Goal: Information Seeking & Learning: Learn about a topic

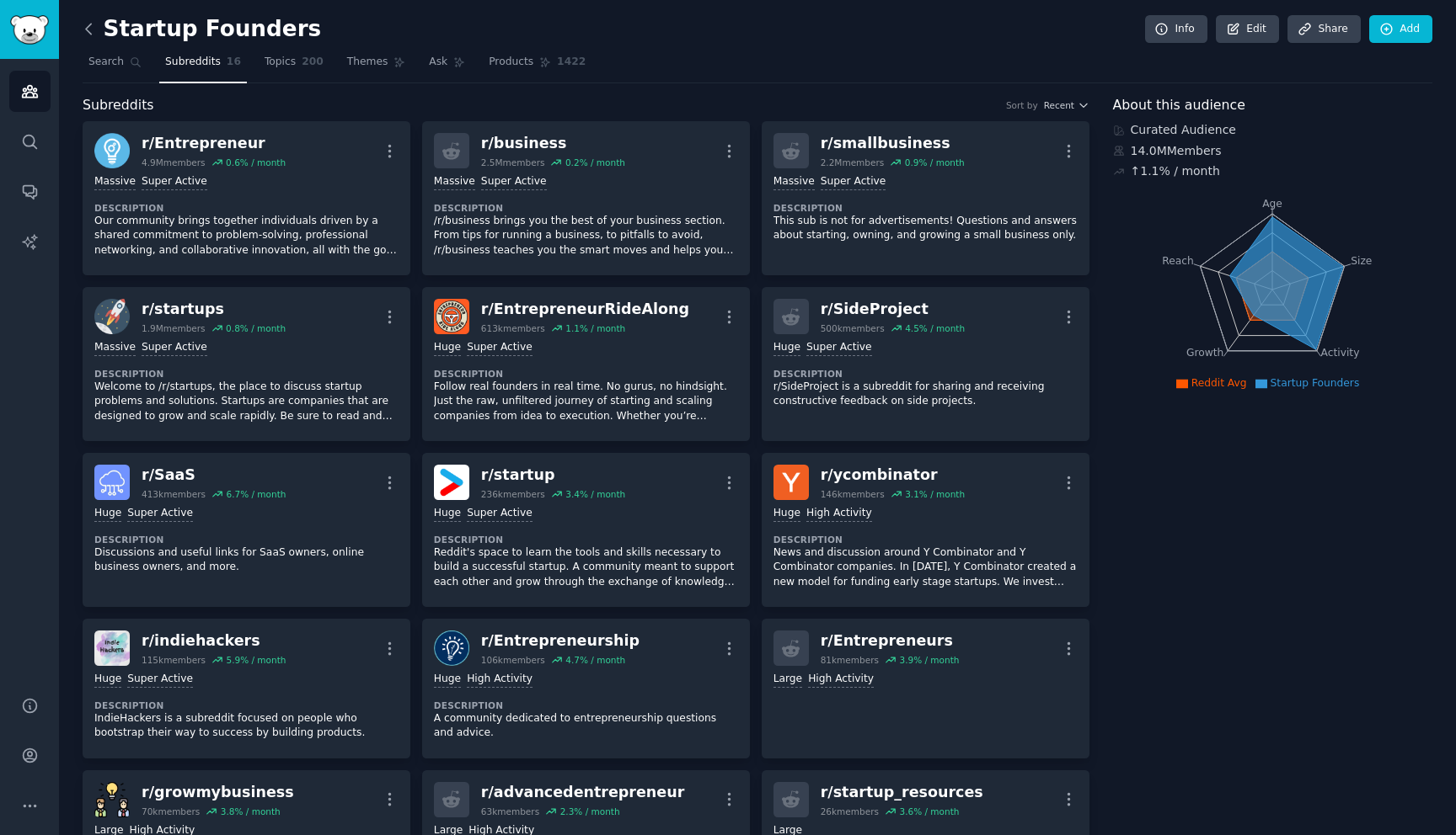
click at [82, 29] on icon at bounding box center [89, 29] width 17 height 17
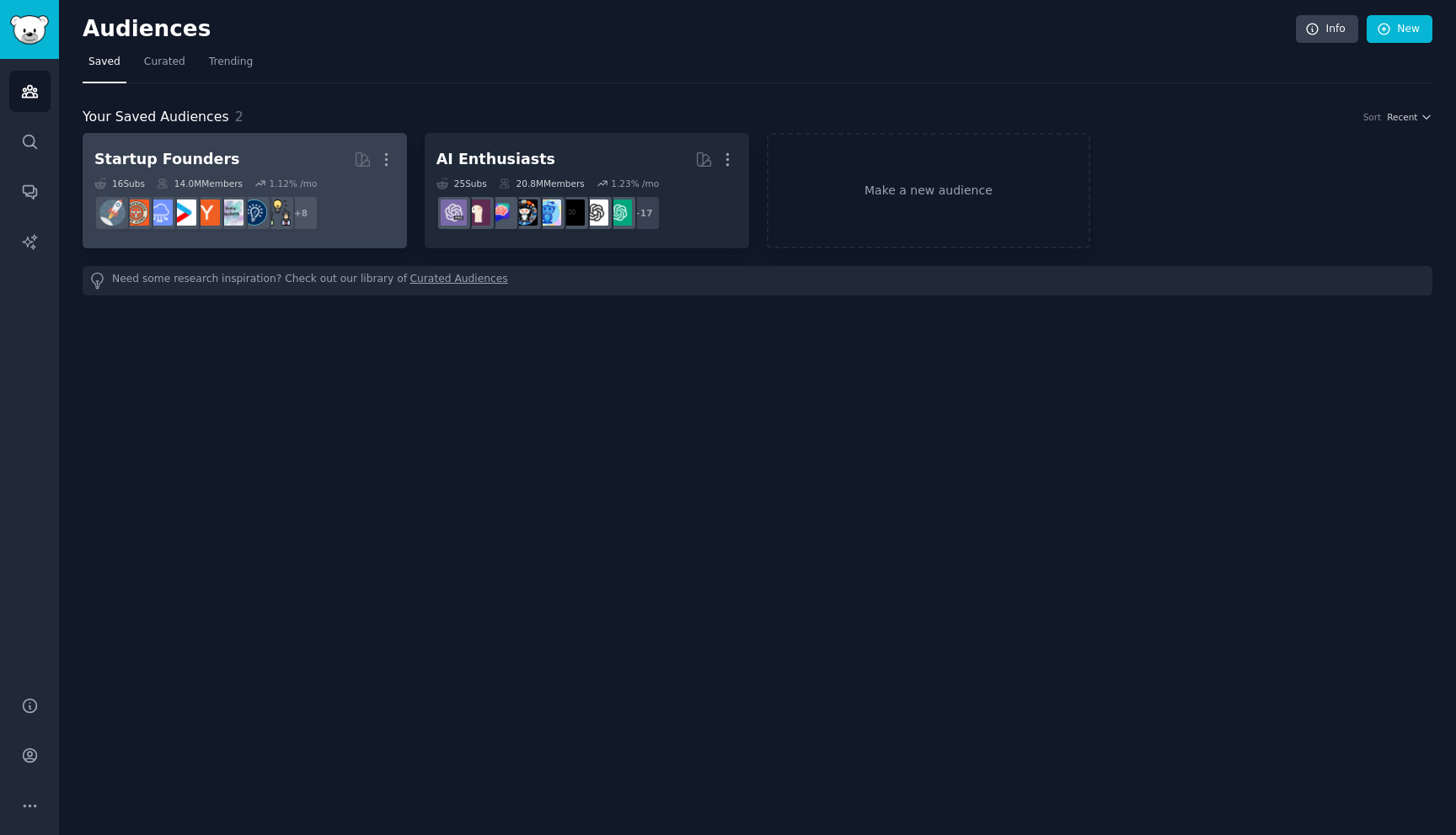
click at [180, 183] on div "14.0M Members" at bounding box center [199, 183] width 86 height 12
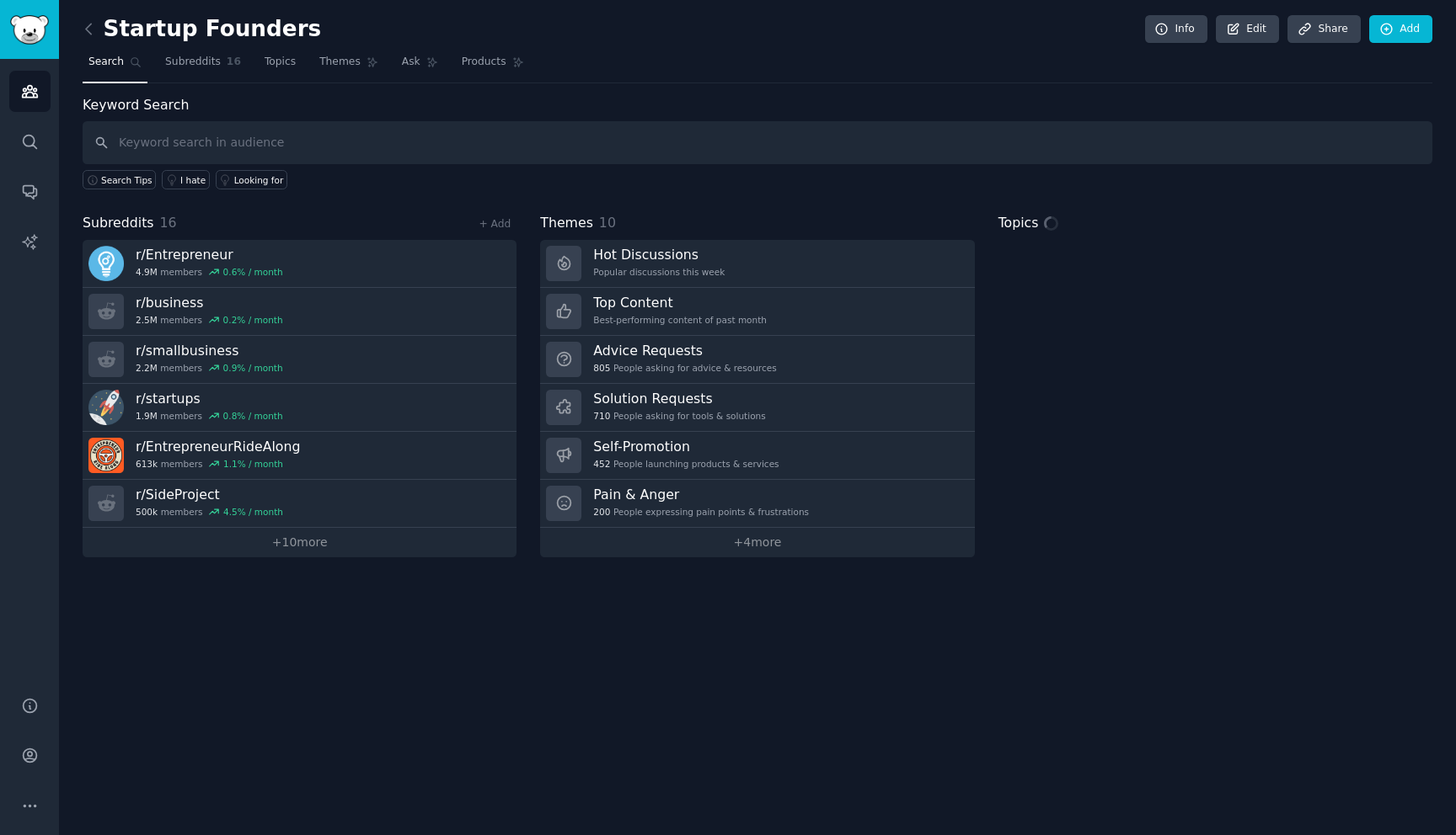
click at [422, 124] on input "text" at bounding box center [757, 142] width 1349 height 43
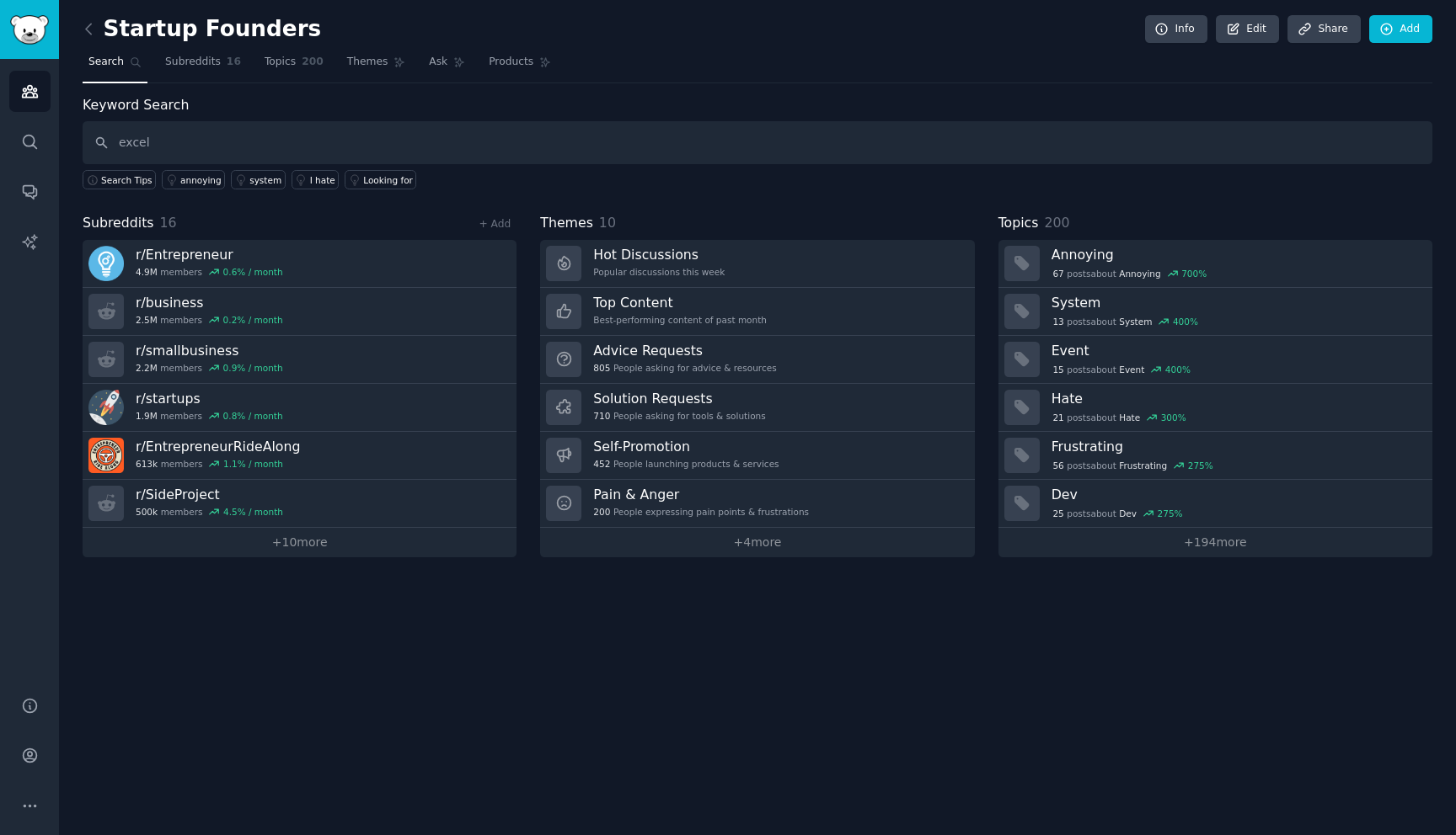
click at [201, 152] on input "excel" at bounding box center [757, 142] width 1349 height 43
type input "excel"
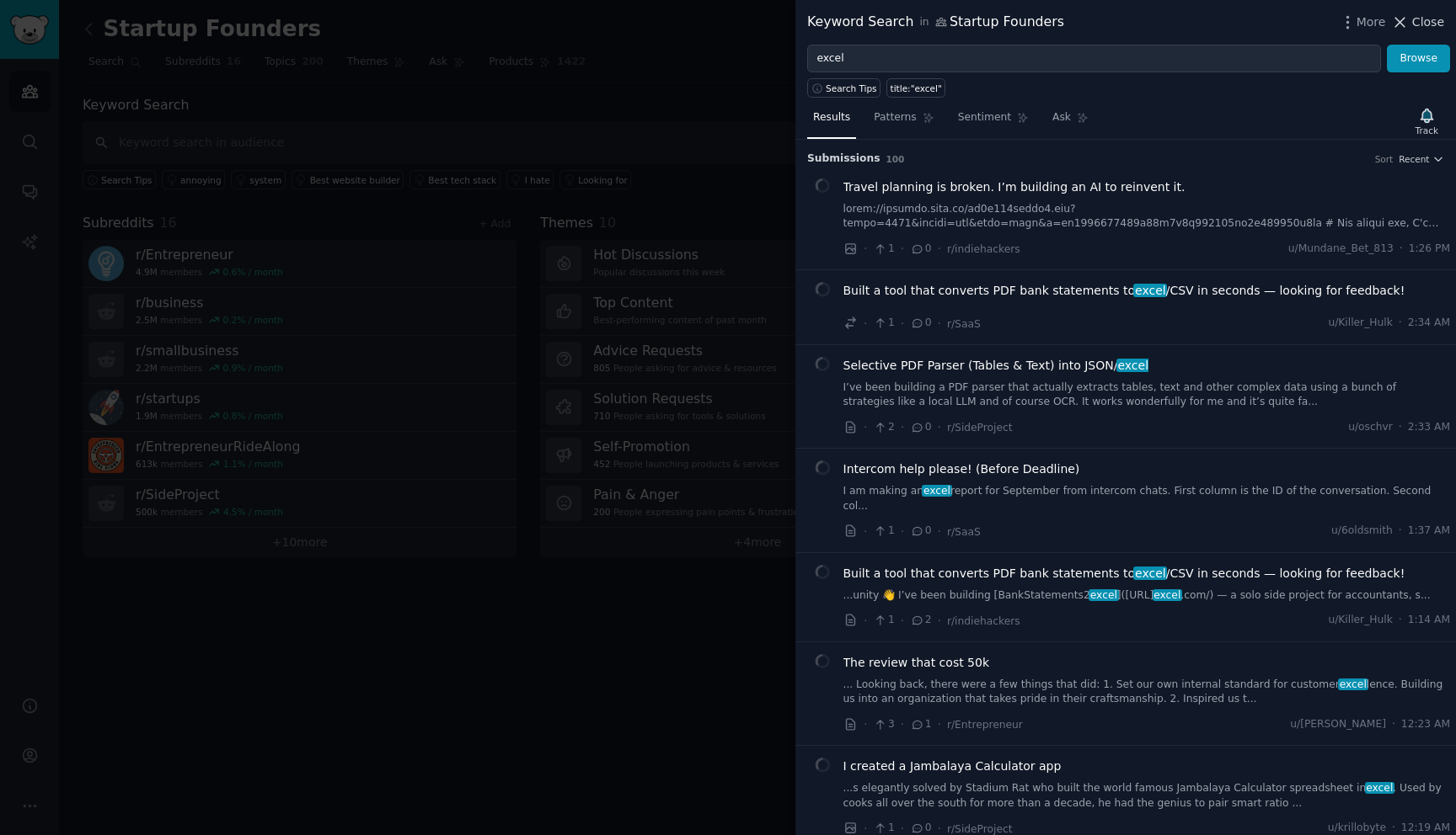
click at [1405, 23] on icon at bounding box center [1399, 23] width 17 height 17
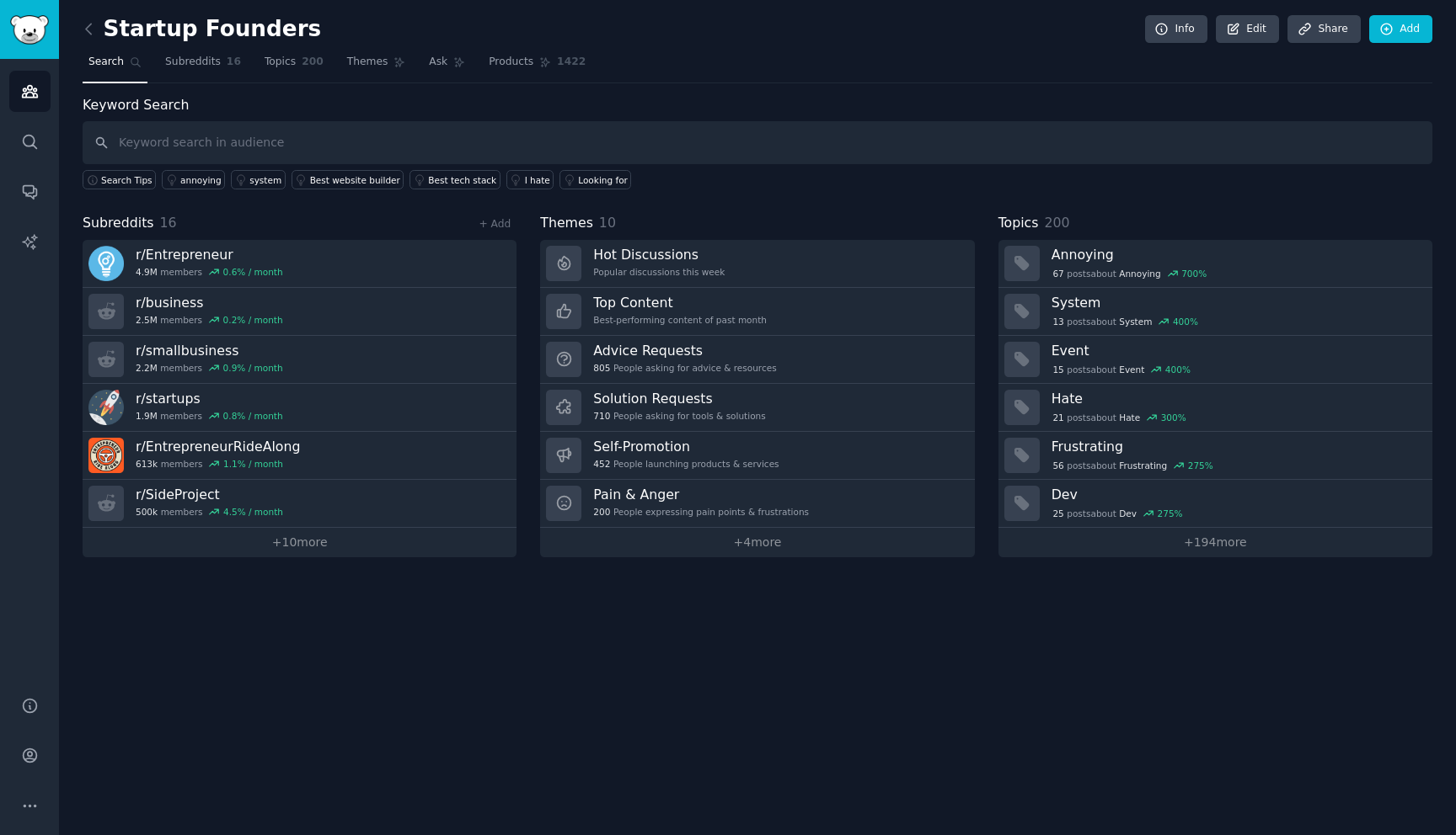
click at [77, 30] on div "Startup Founders Info Edit Share Add Search Subreddits 16 Topics 200 Themes Ask…" at bounding box center [757, 417] width 1397 height 835
click at [85, 31] on icon at bounding box center [89, 29] width 17 height 17
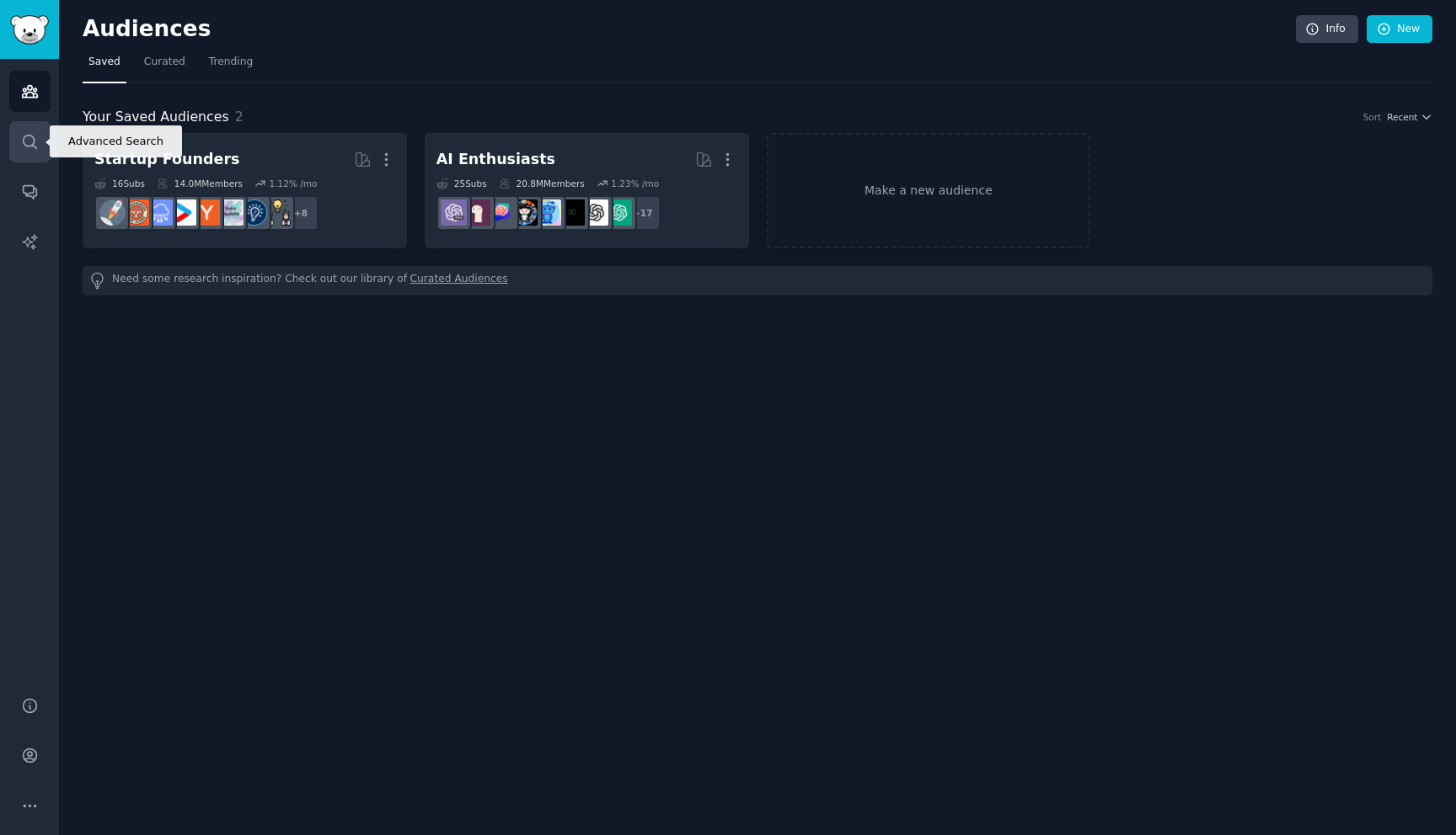
click at [24, 133] on icon "Sidebar" at bounding box center [30, 142] width 17 height 17
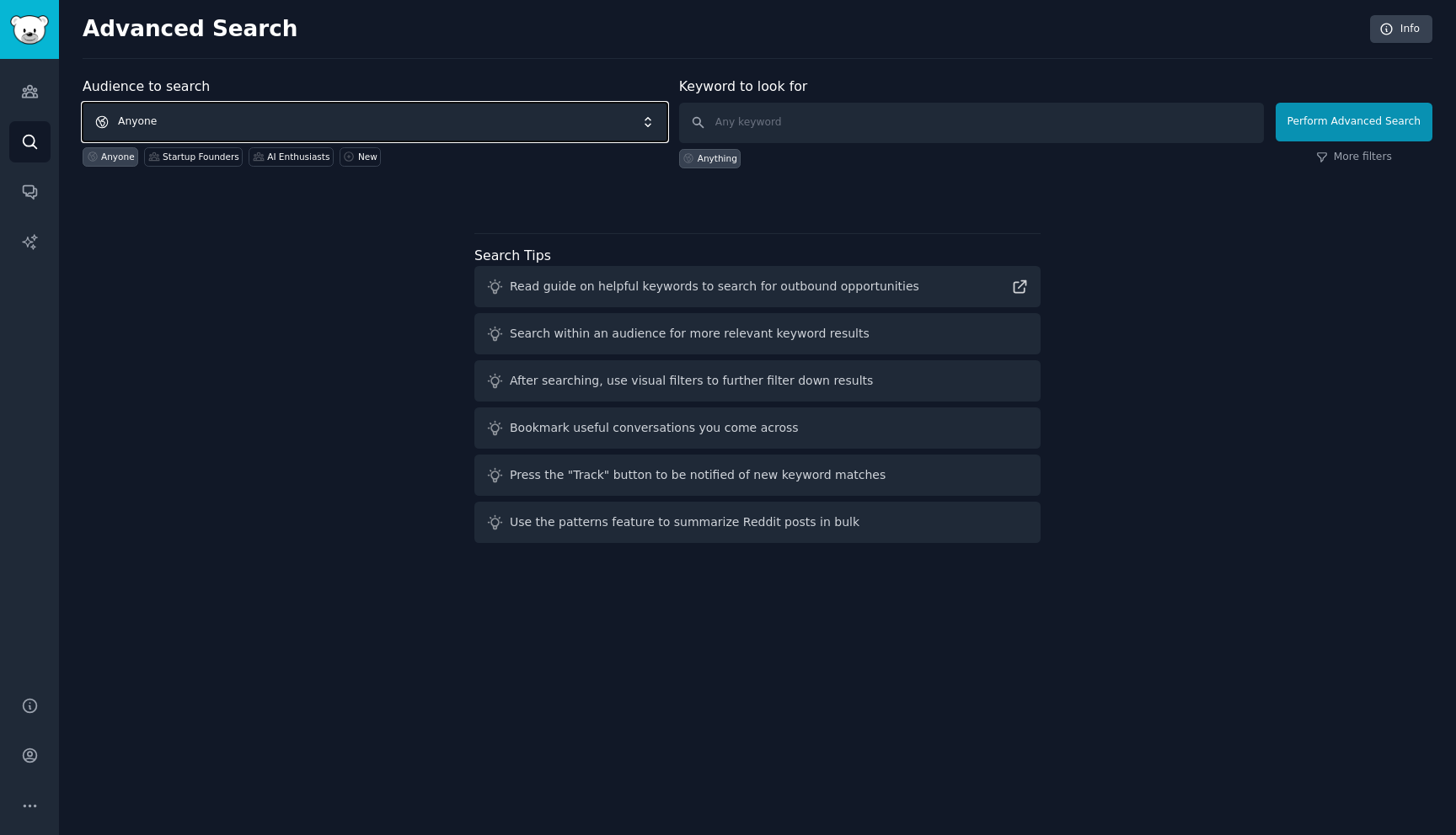
click at [161, 112] on span "Anyone" at bounding box center [375, 122] width 585 height 39
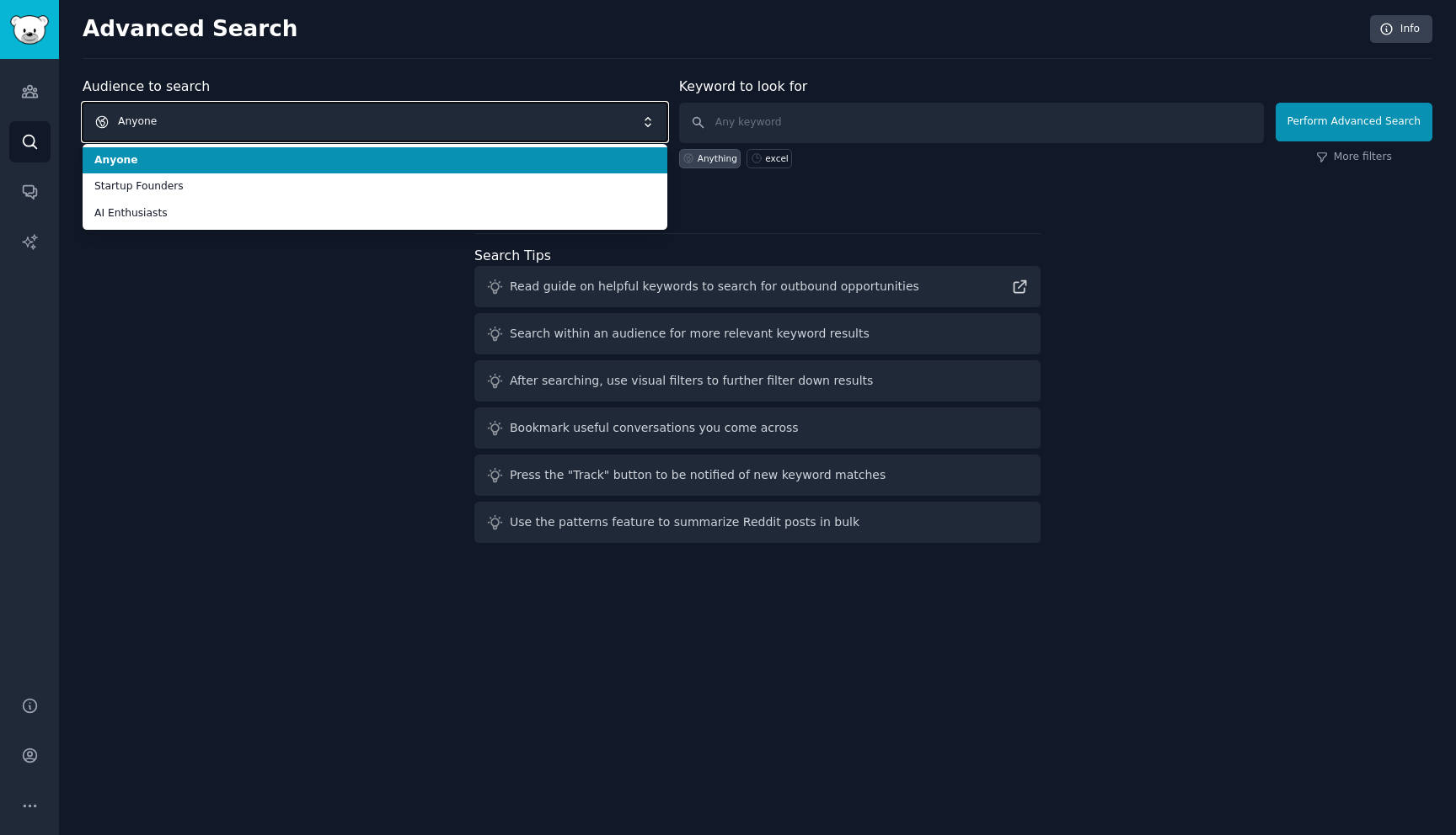
click at [171, 112] on span "Anyone" at bounding box center [375, 122] width 585 height 39
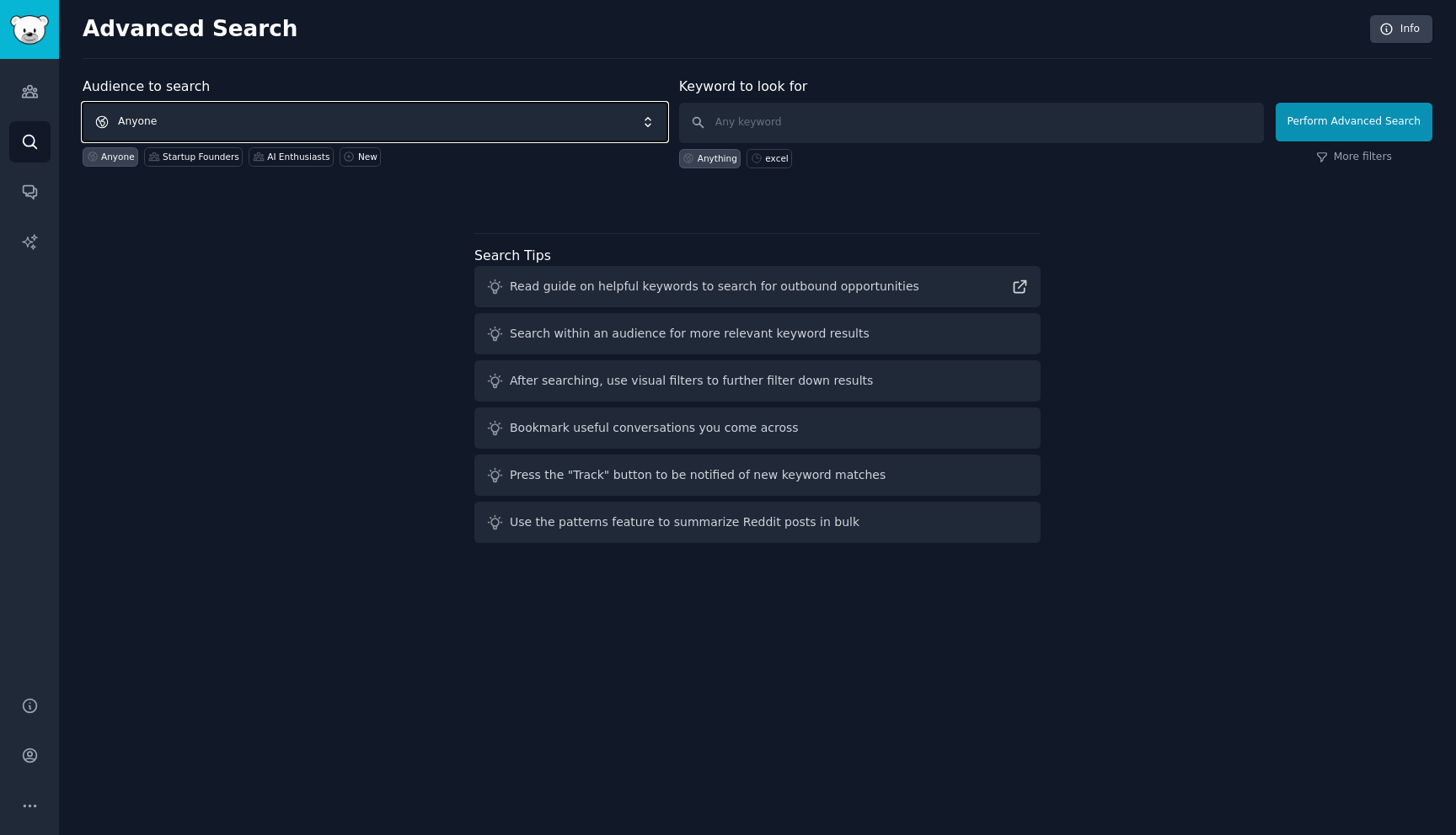
click at [436, 128] on span "Anyone" at bounding box center [375, 122] width 585 height 39
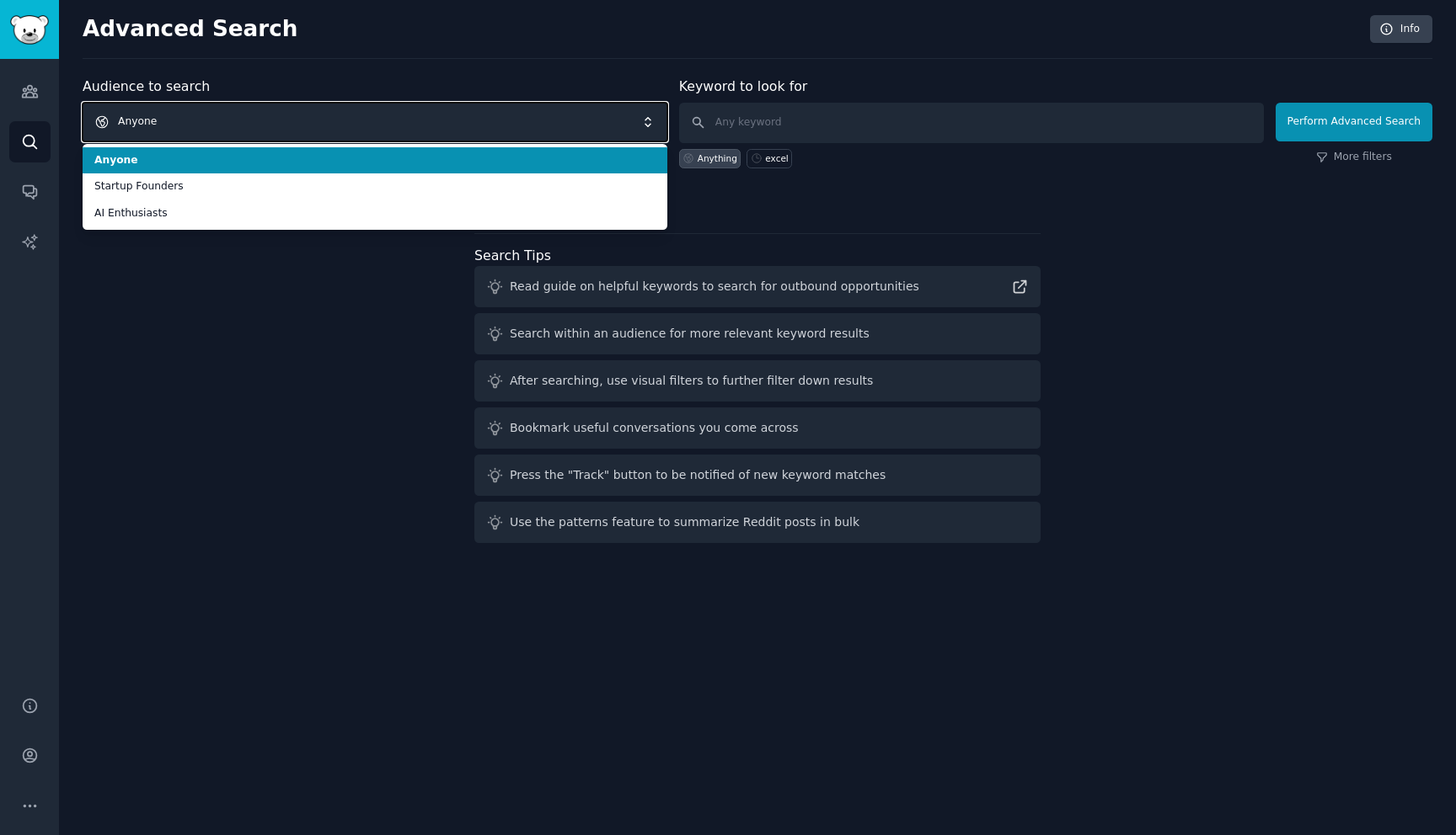
click at [343, 116] on span "Anyone" at bounding box center [375, 122] width 585 height 39
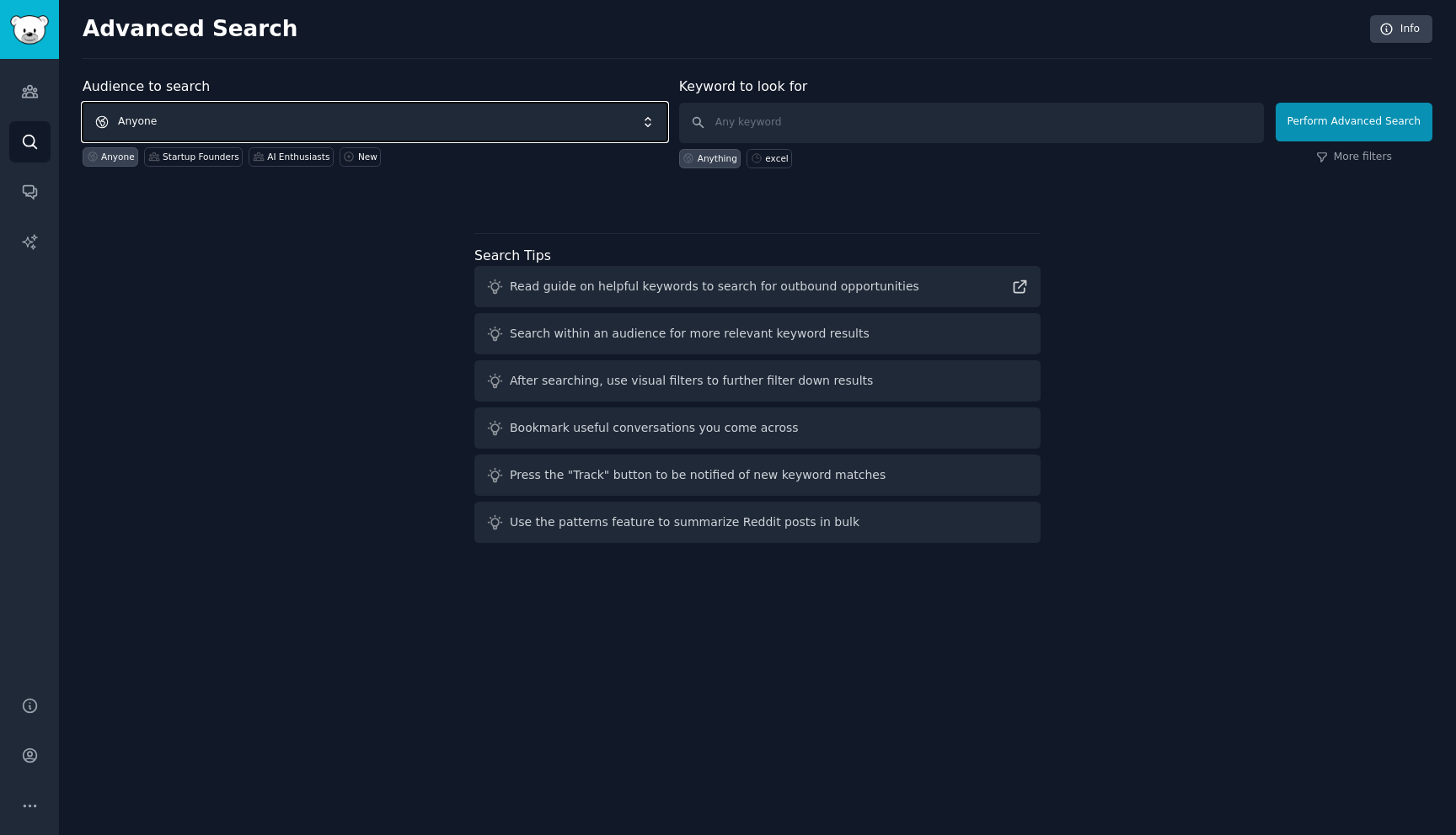
click at [343, 116] on span "Anyone" at bounding box center [375, 122] width 585 height 39
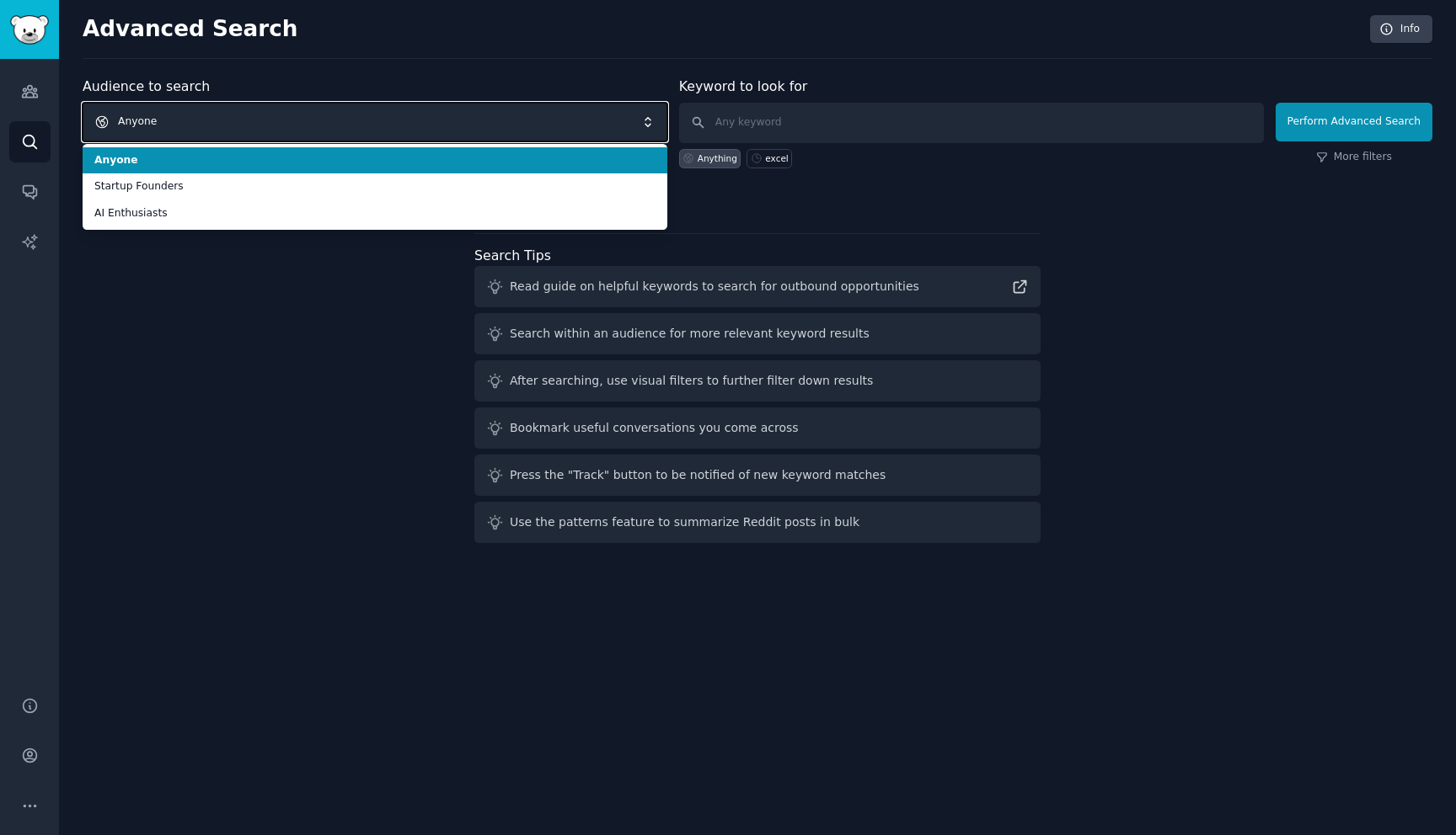
click at [343, 116] on span "Anyone" at bounding box center [375, 122] width 585 height 39
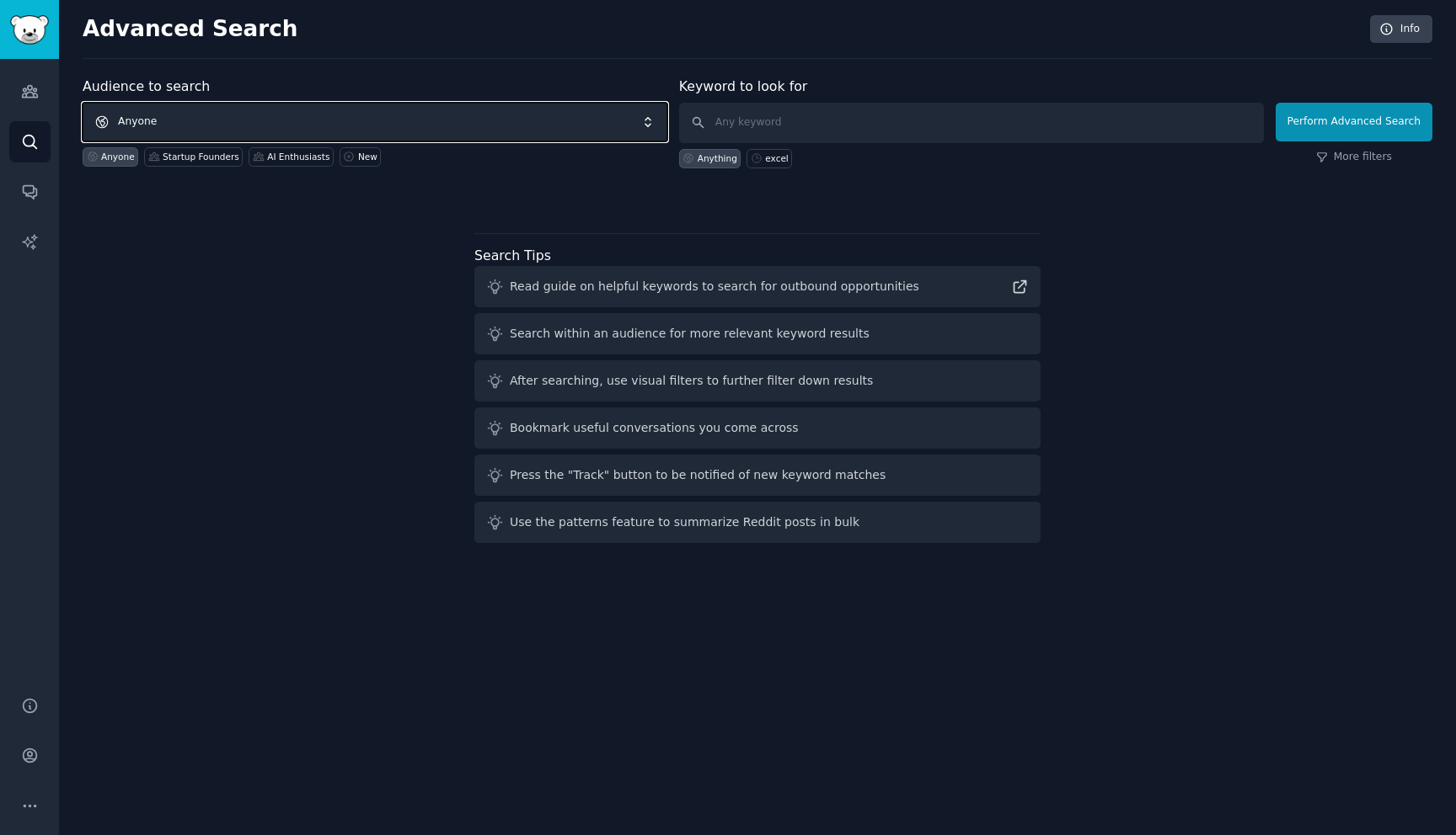
click at [343, 116] on span "Anyone" at bounding box center [375, 122] width 585 height 39
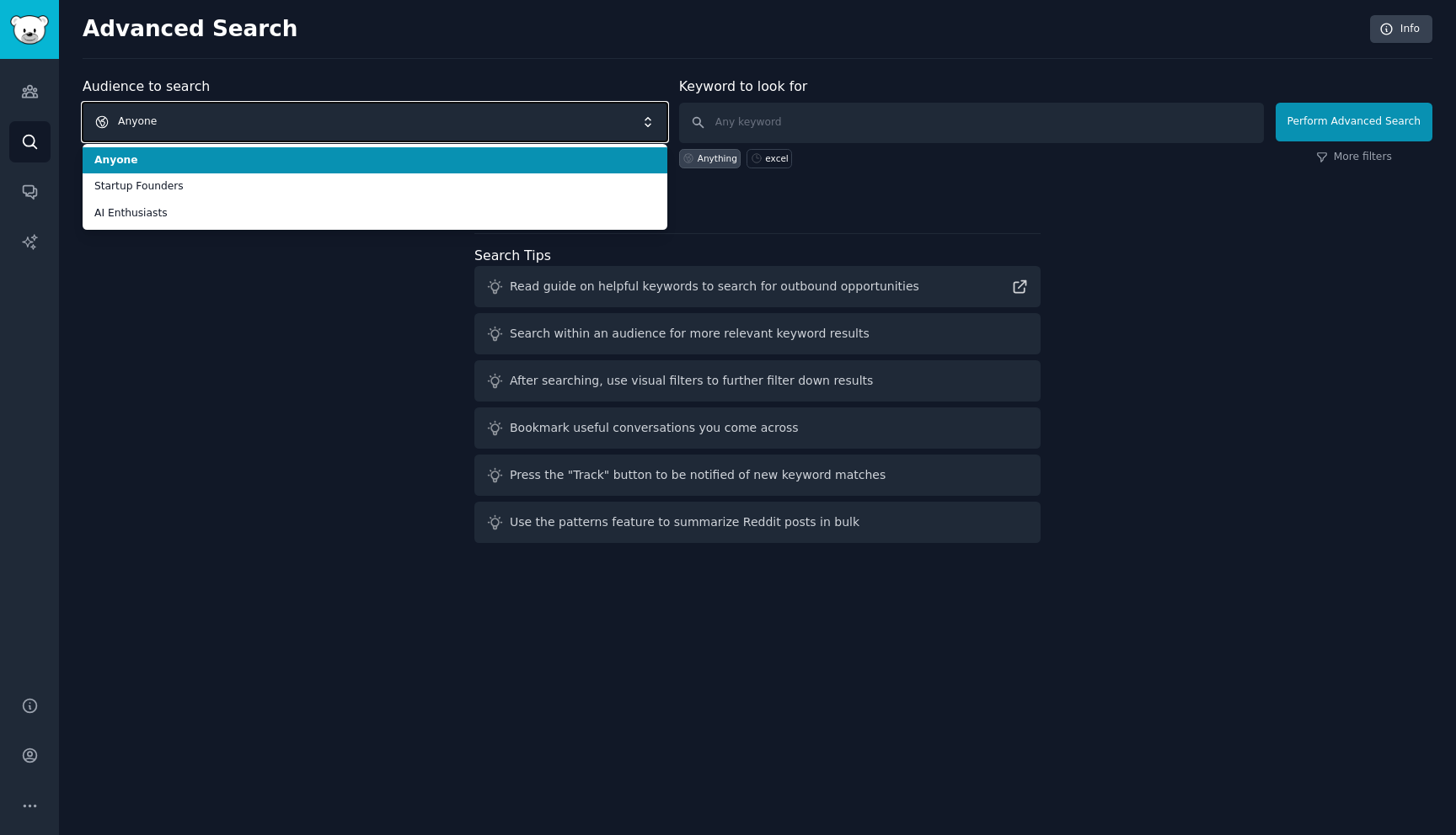
click at [343, 116] on span "Anyone" at bounding box center [375, 122] width 585 height 39
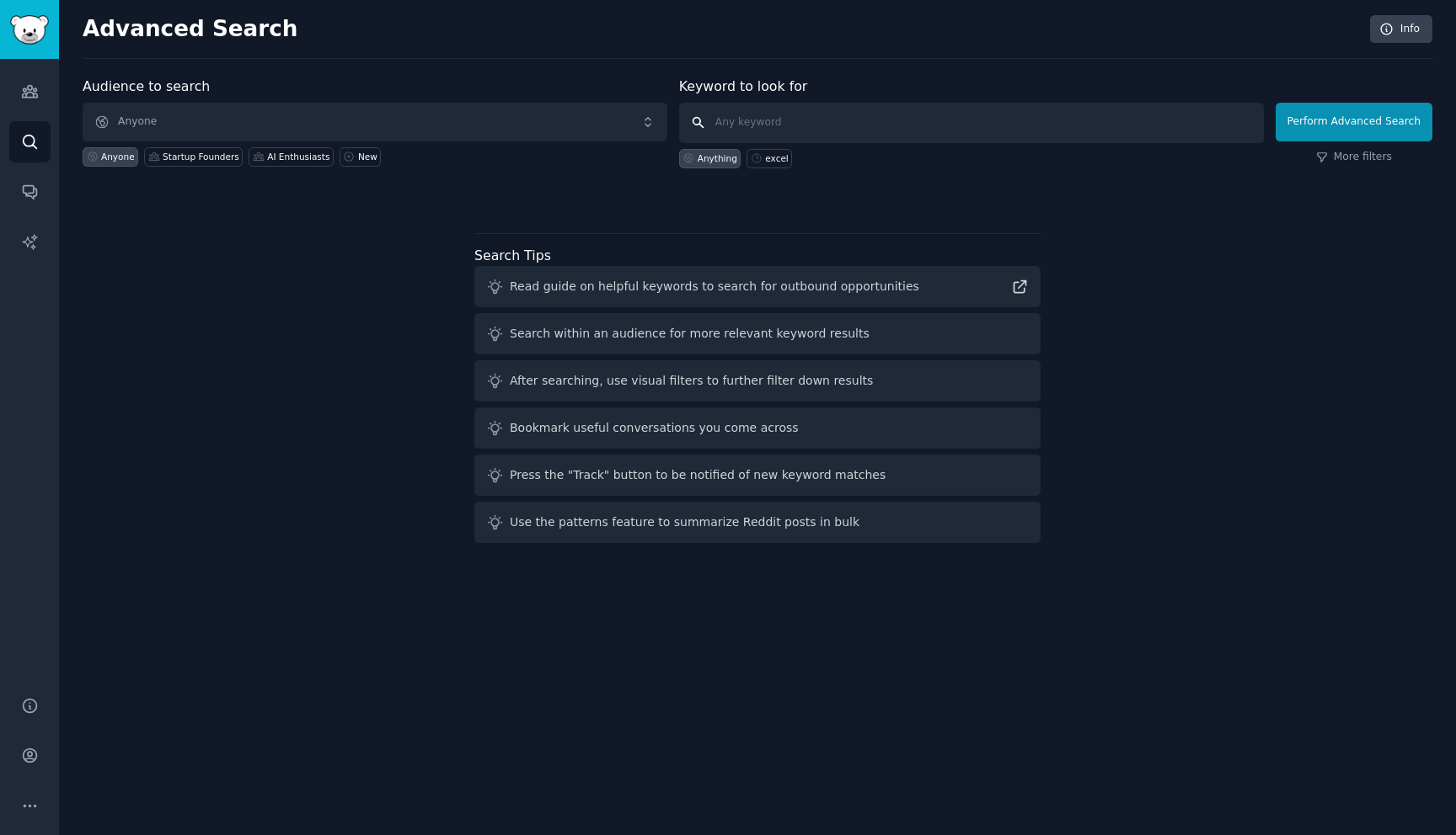
click at [745, 116] on input "text" at bounding box center [971, 123] width 585 height 41
type input "excel"
click at [21, 197] on icon "Sidebar" at bounding box center [30, 191] width 17 height 17
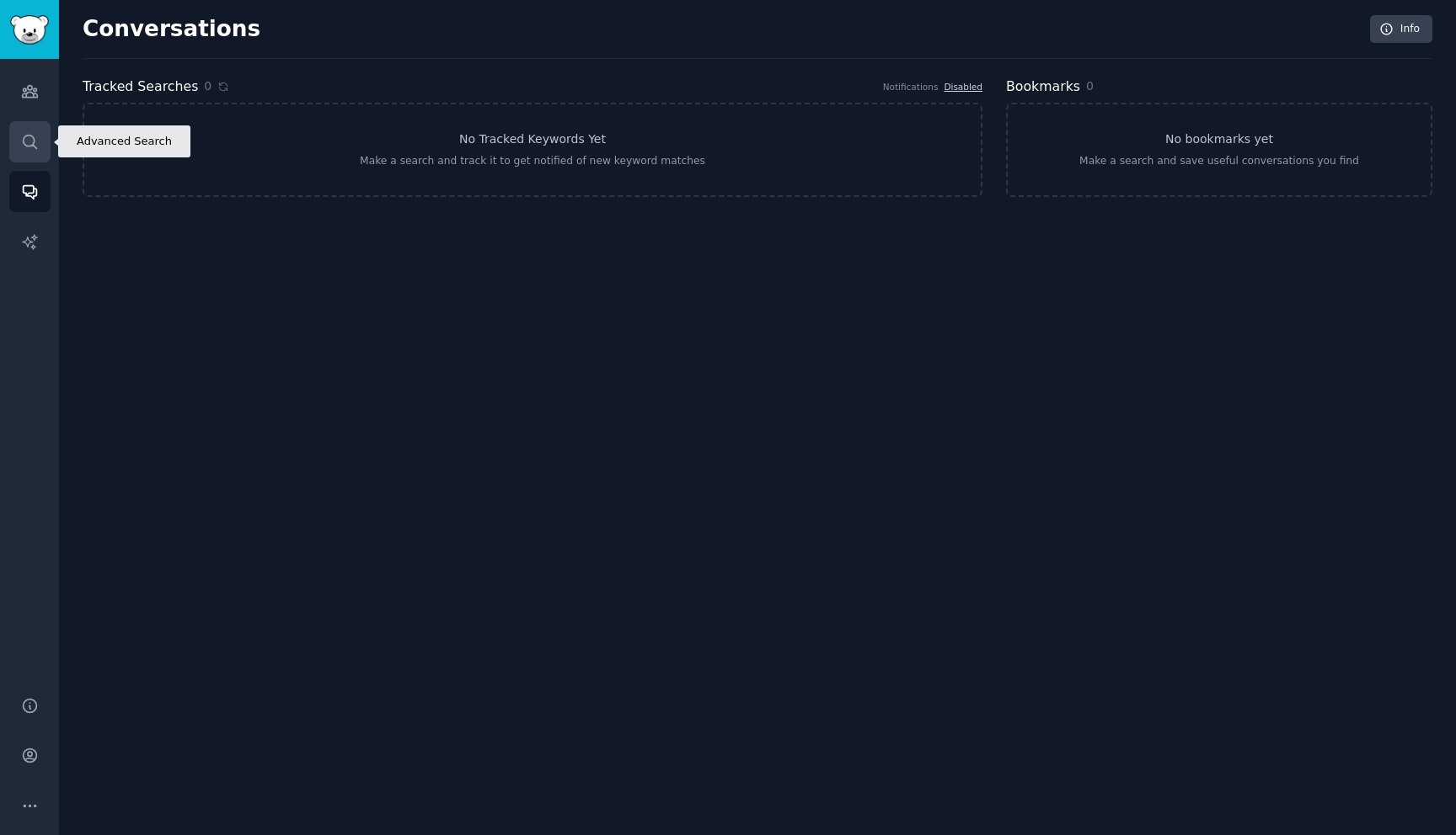
click at [30, 144] on icon "Sidebar" at bounding box center [30, 142] width 17 height 17
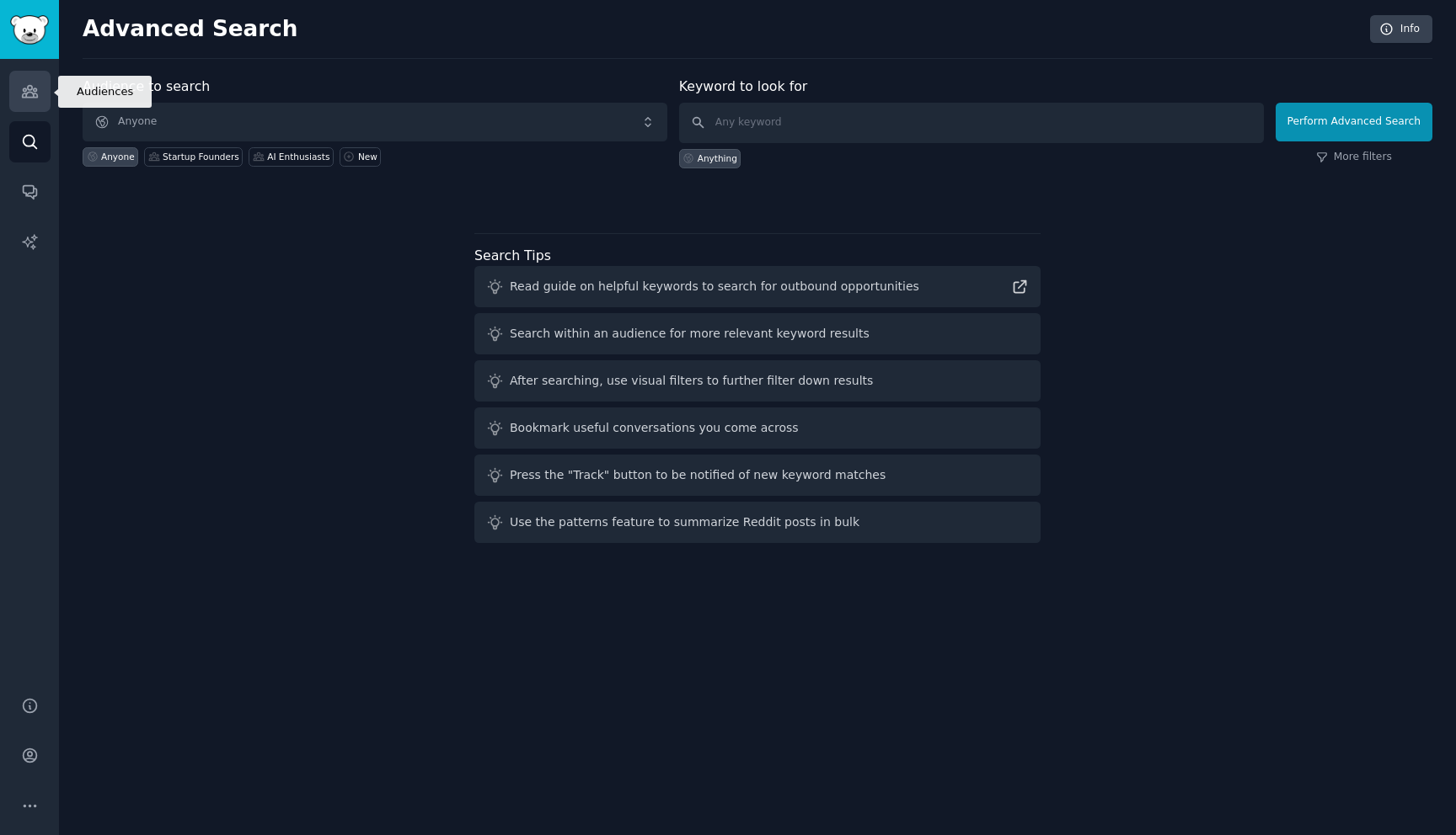
click at [37, 95] on icon "Sidebar" at bounding box center [29, 92] width 15 height 12
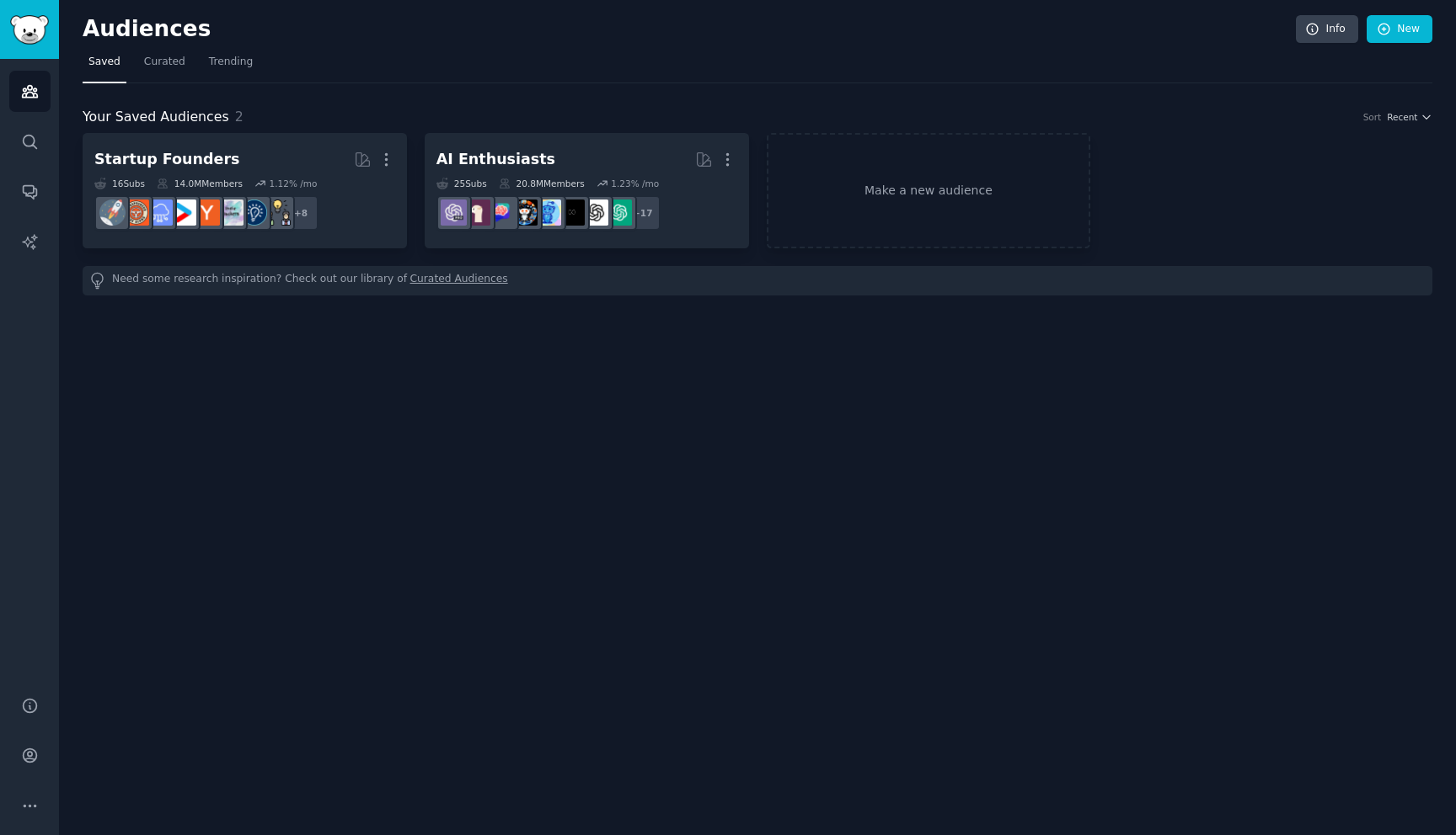
click at [204, 48] on div "Audiences Info New" at bounding box center [757, 32] width 1349 height 35
click at [221, 57] on span "Trending" at bounding box center [230, 62] width 43 height 15
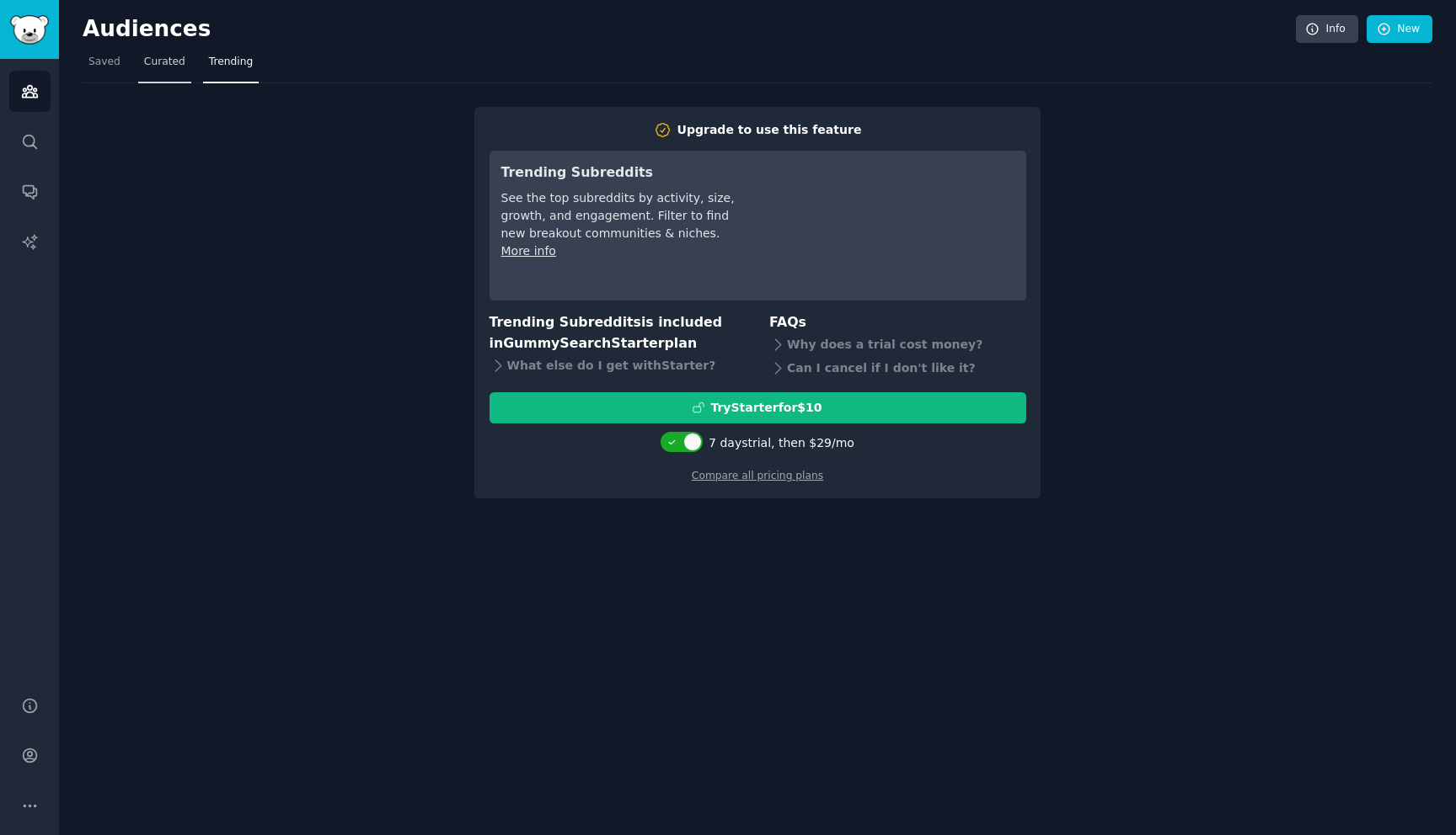
click at [161, 66] on span "Curated" at bounding box center [164, 62] width 41 height 15
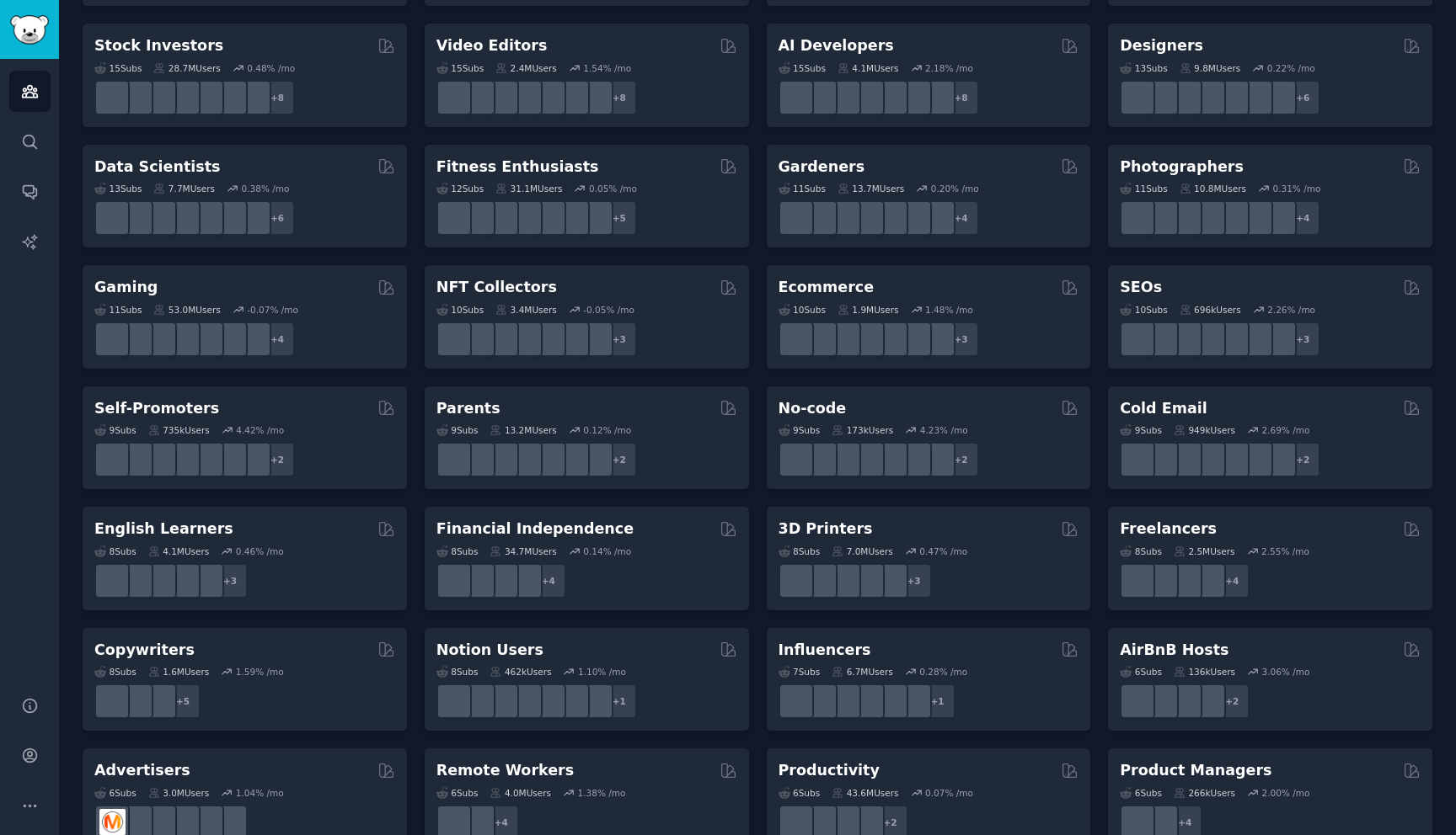
scroll to position [353, 0]
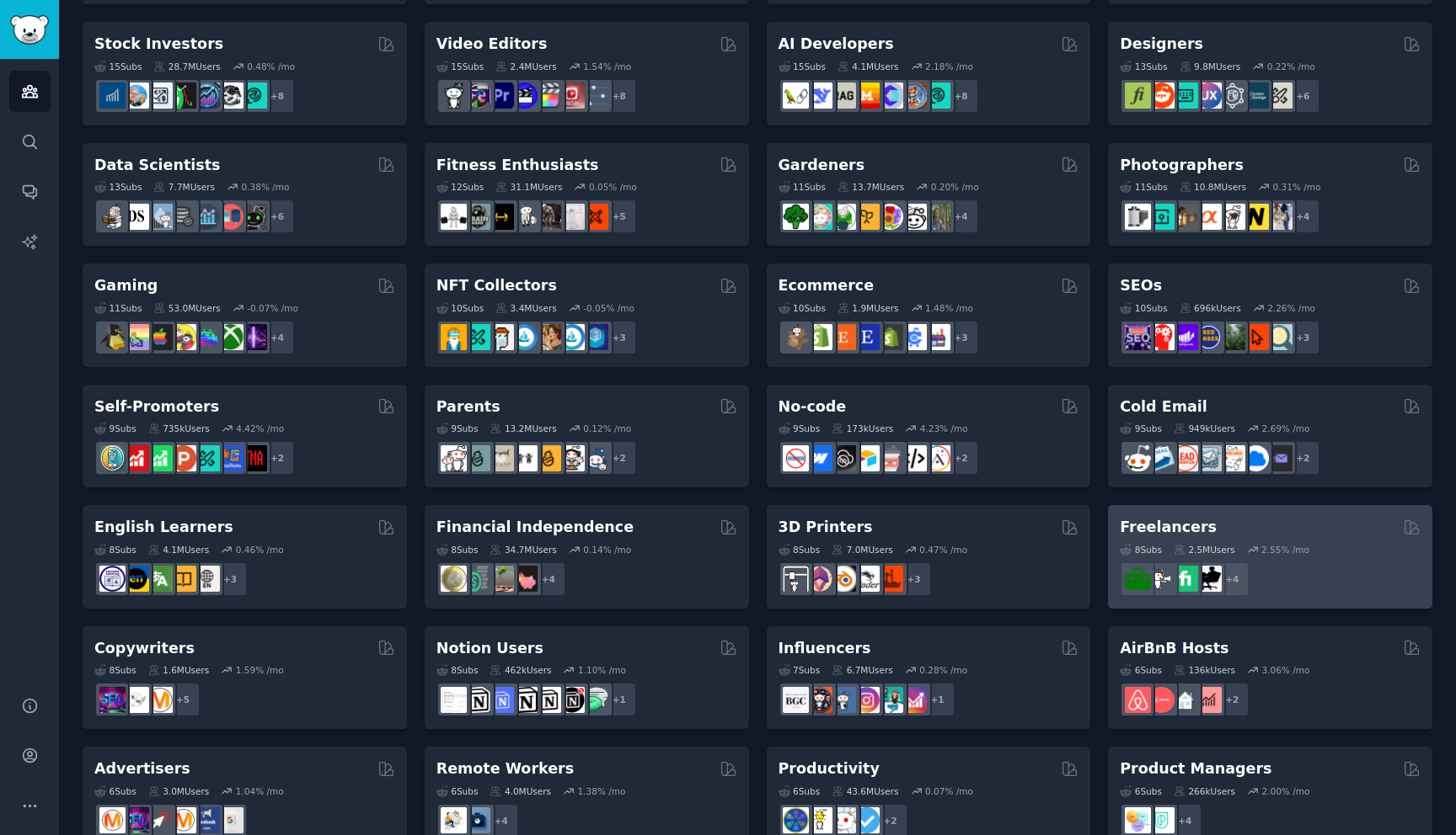
click at [1156, 533] on h2 "Freelancers" at bounding box center [1167, 527] width 96 height 21
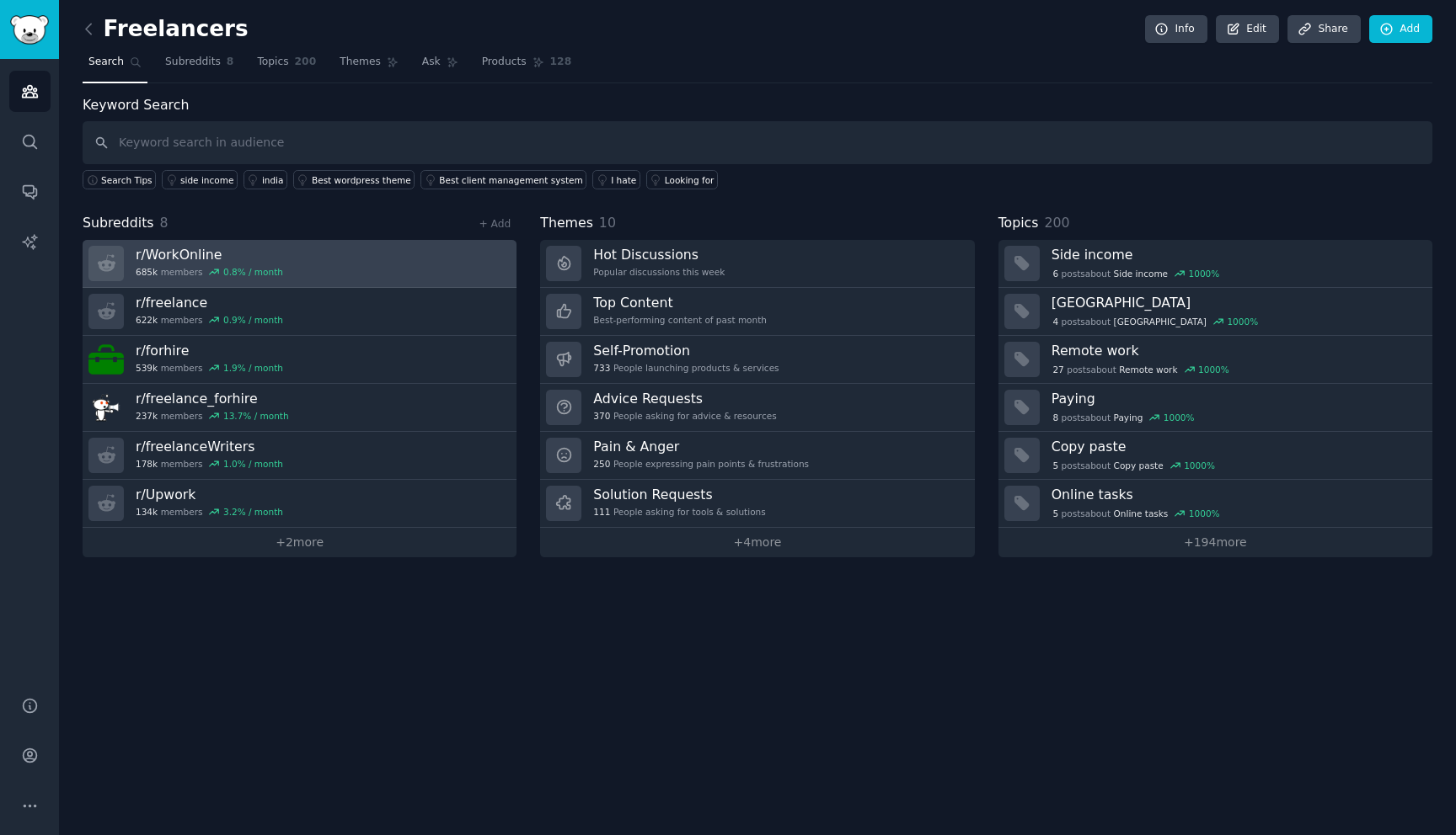
click at [175, 255] on h3 "r/ WorkOnline" at bounding box center [209, 255] width 148 height 17
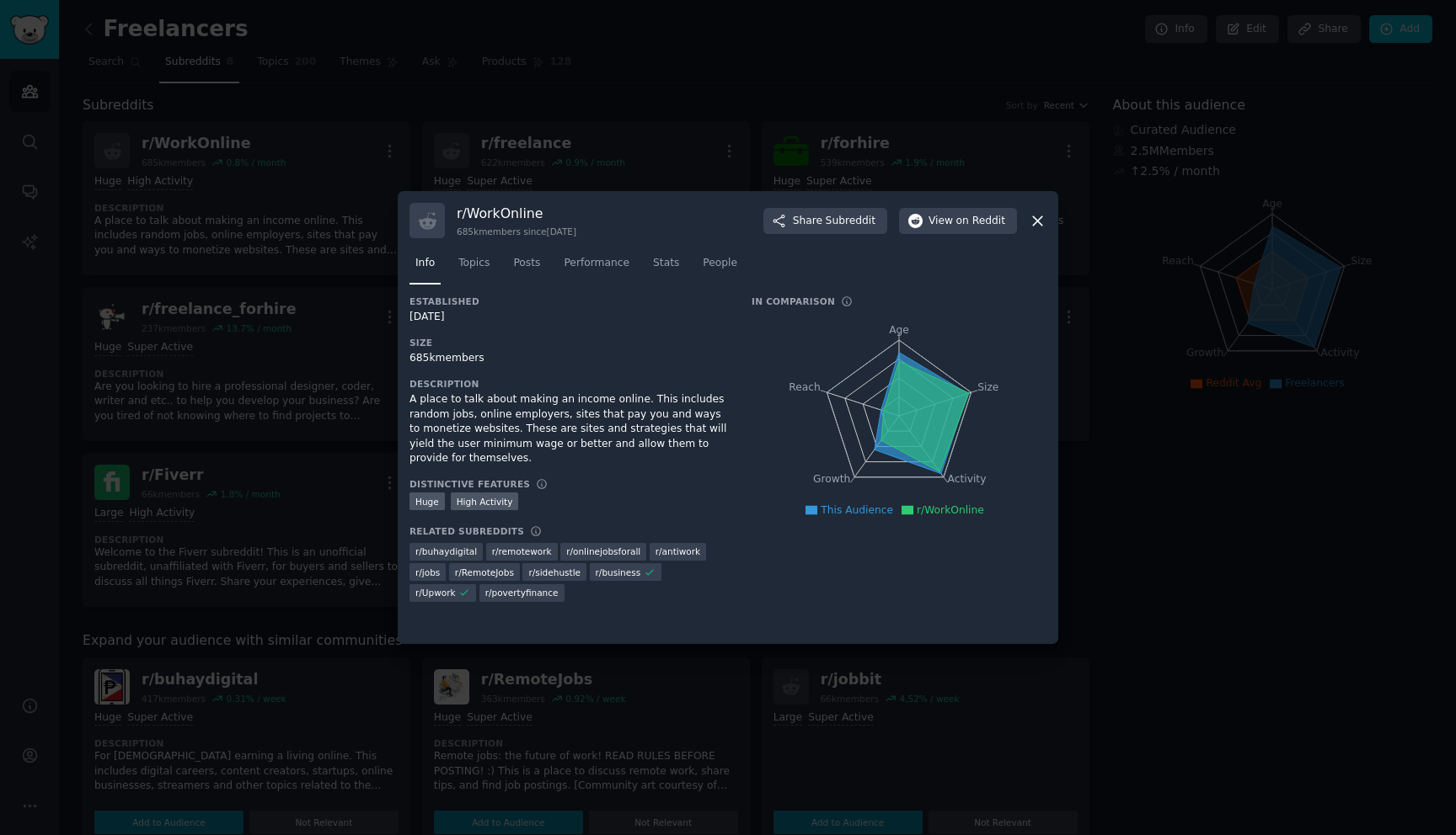
click at [1042, 218] on icon at bounding box center [1037, 221] width 17 height 17
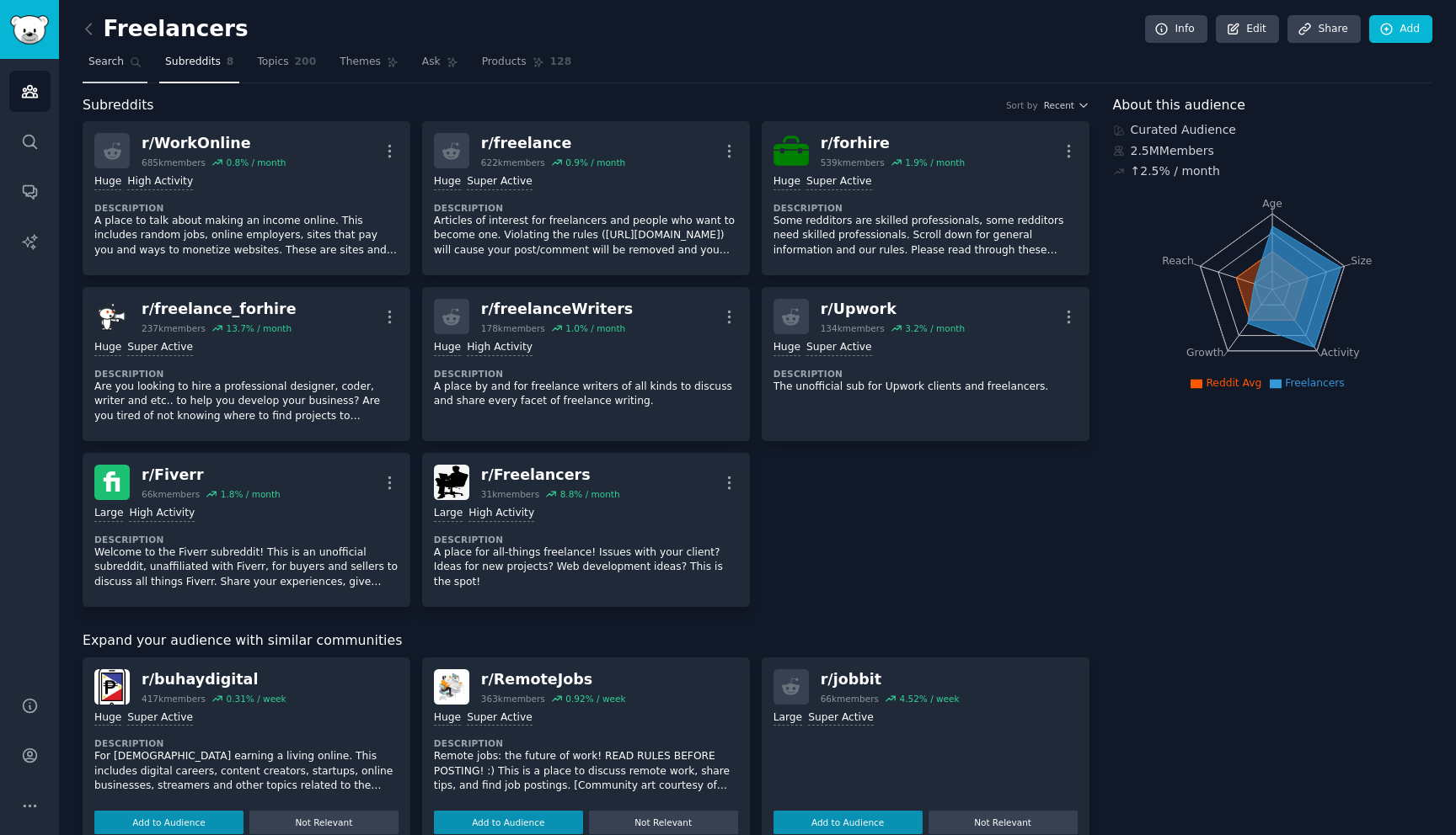
click at [113, 66] on span "Search" at bounding box center [106, 62] width 36 height 15
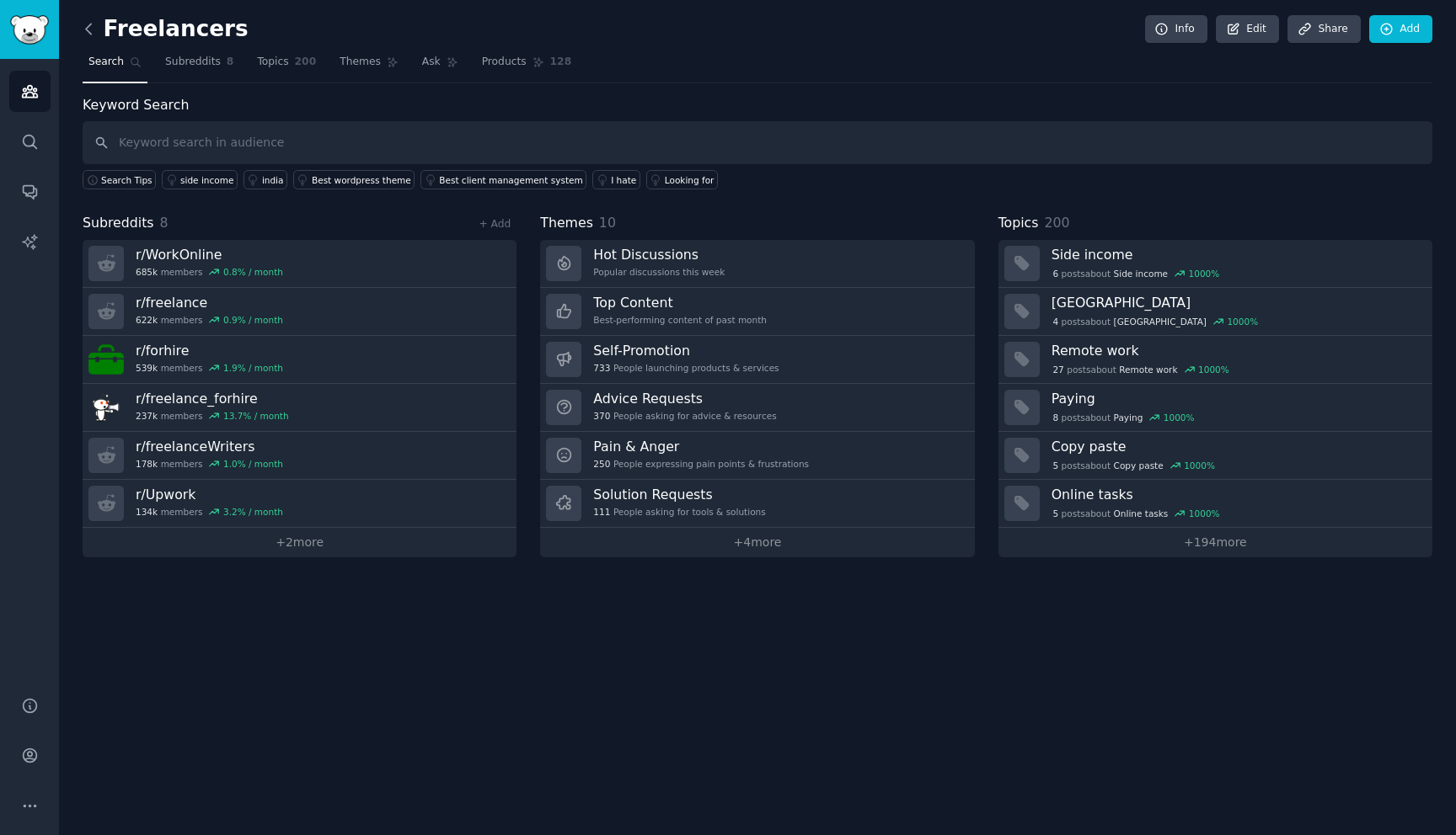
click at [89, 35] on icon at bounding box center [89, 29] width 17 height 17
click at [28, 108] on link "Audiences" at bounding box center [30, 90] width 41 height 41
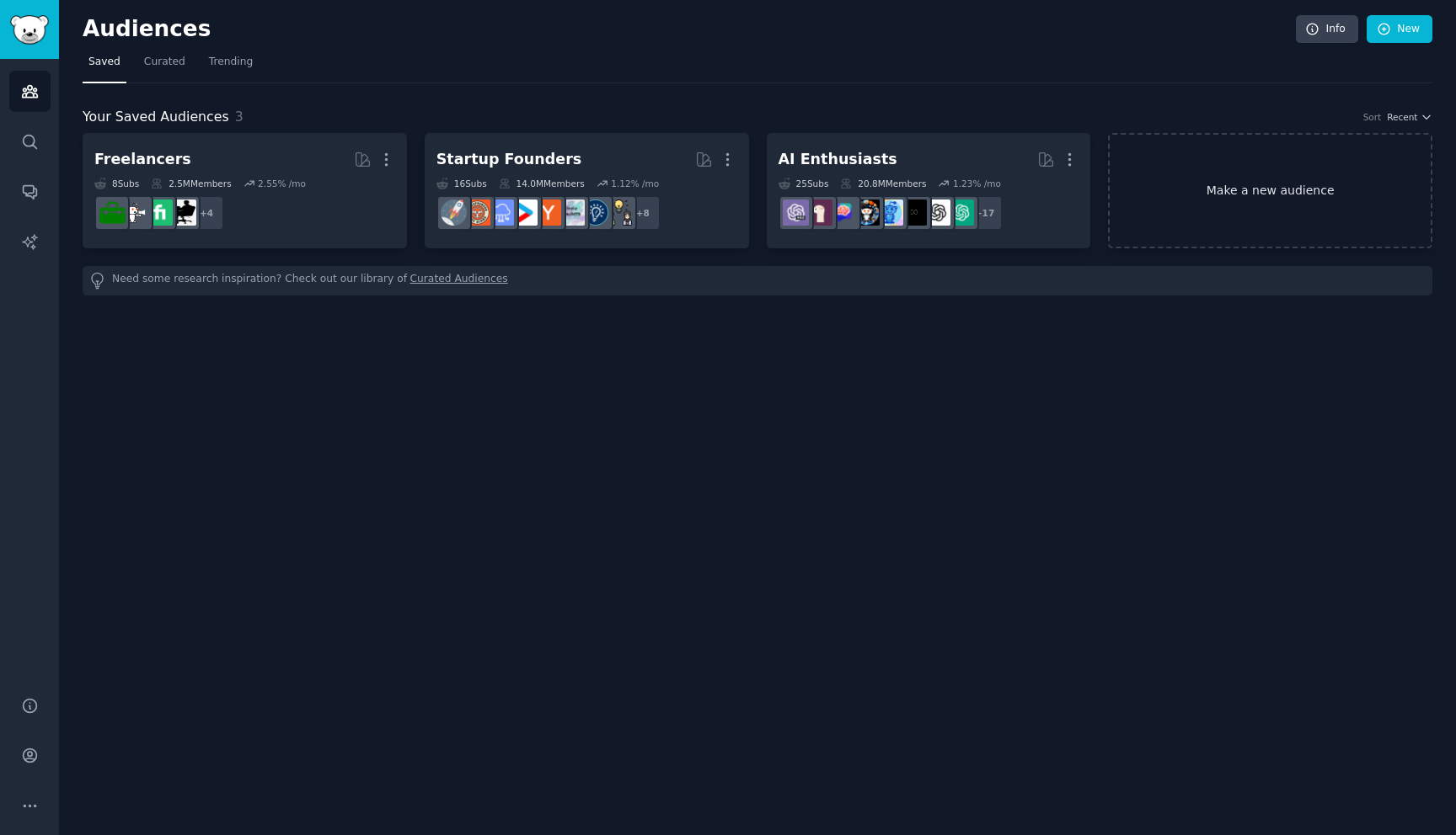
click at [1196, 183] on link "Make a new audience" at bounding box center [1269, 190] width 324 height 116
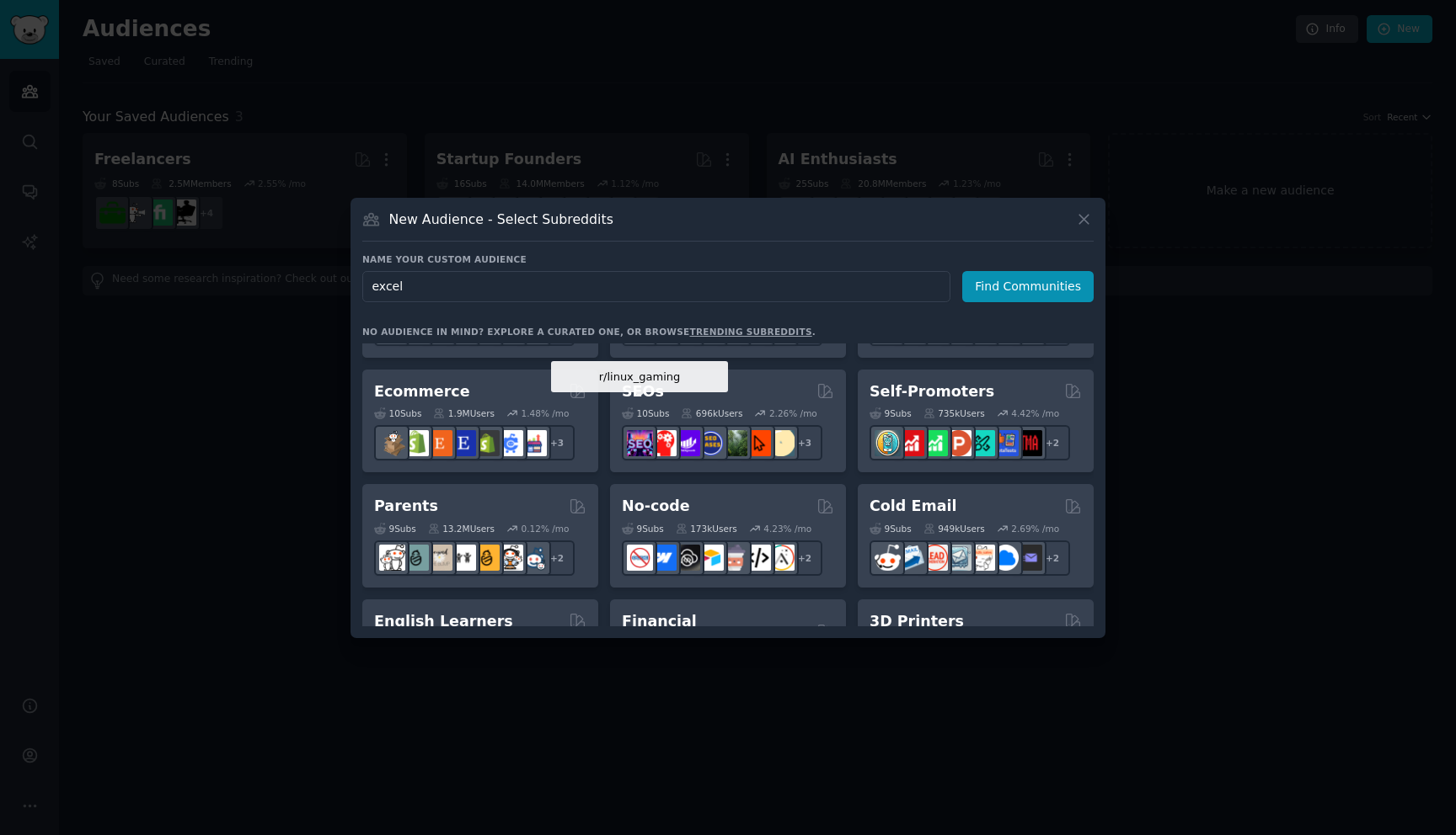
scroll to position [667, 0]
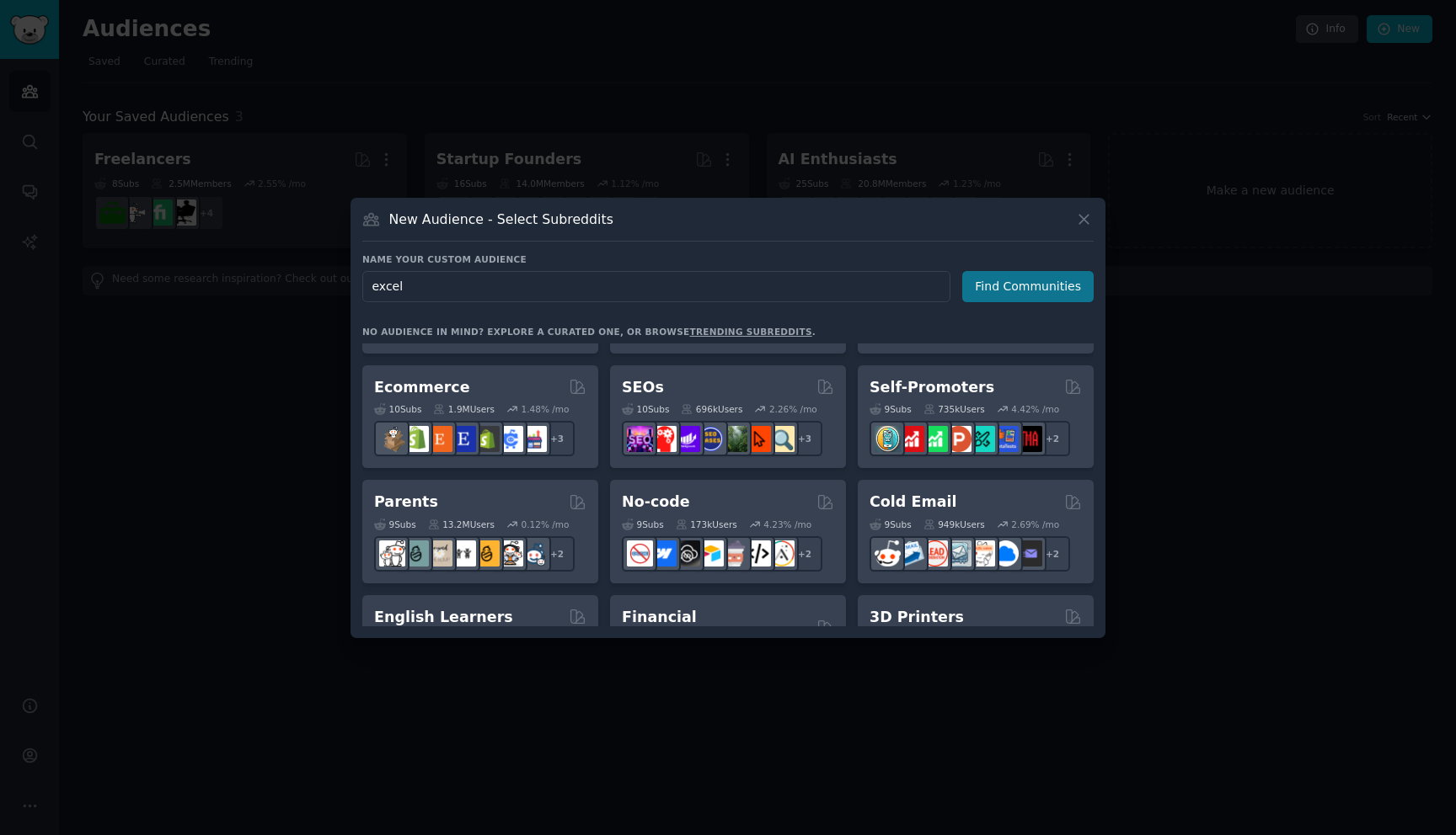
type input "excel"
click at [997, 282] on button "Find Communities" at bounding box center [1027, 287] width 131 height 31
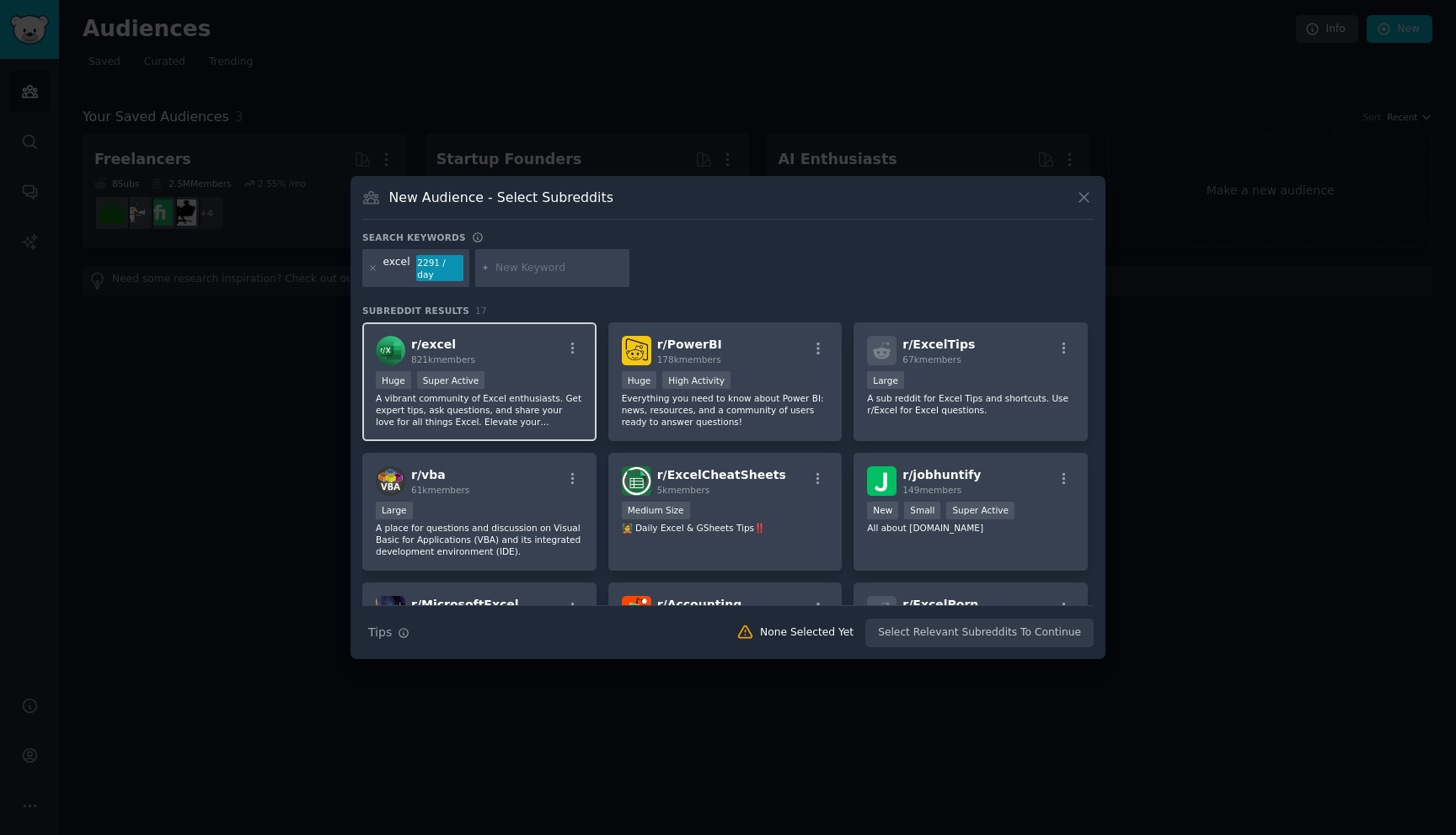
click at [432, 341] on span "r/ excel" at bounding box center [433, 345] width 44 height 14
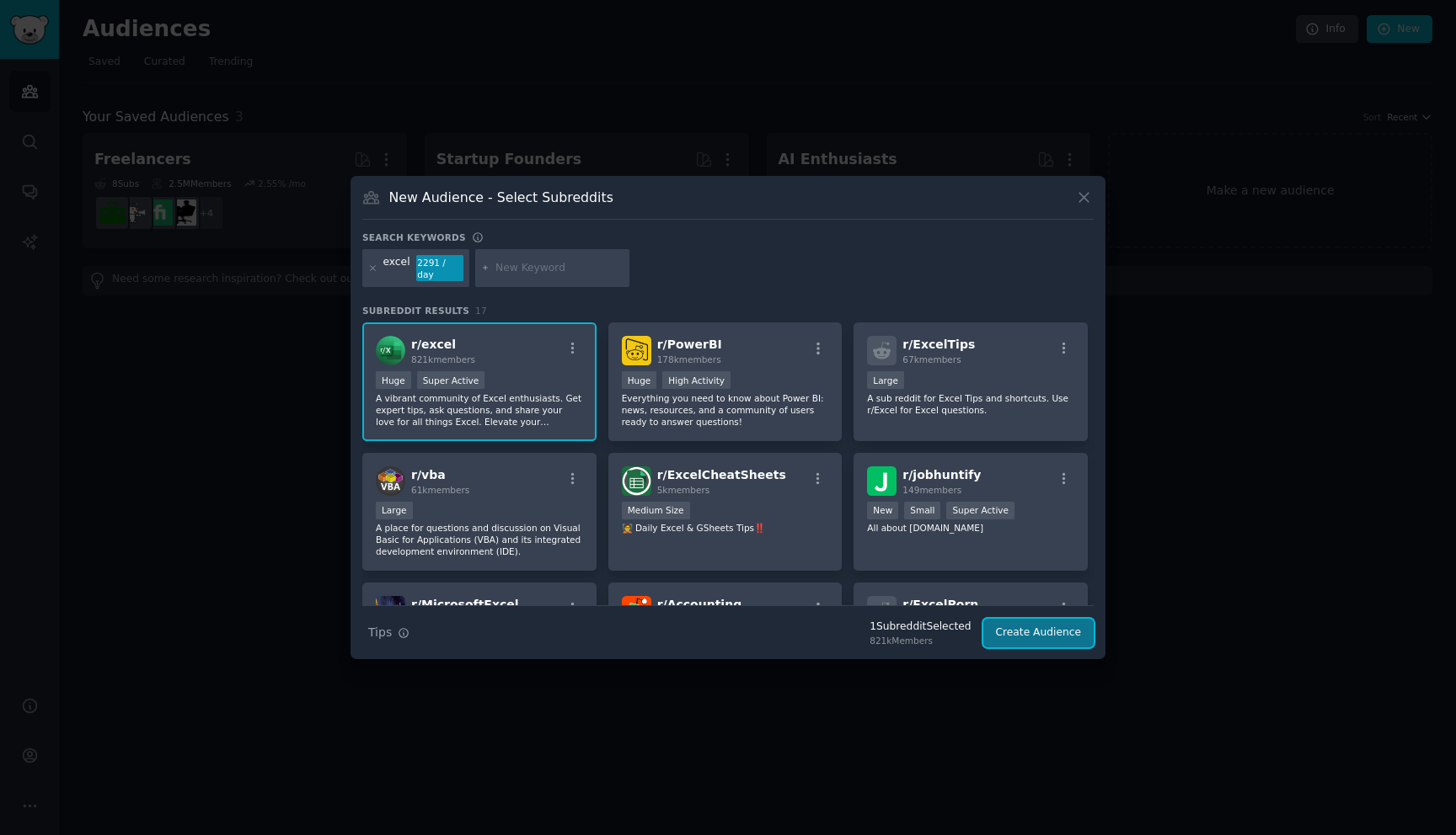
click at [1017, 623] on button "Create Audience" at bounding box center [1039, 633] width 111 height 29
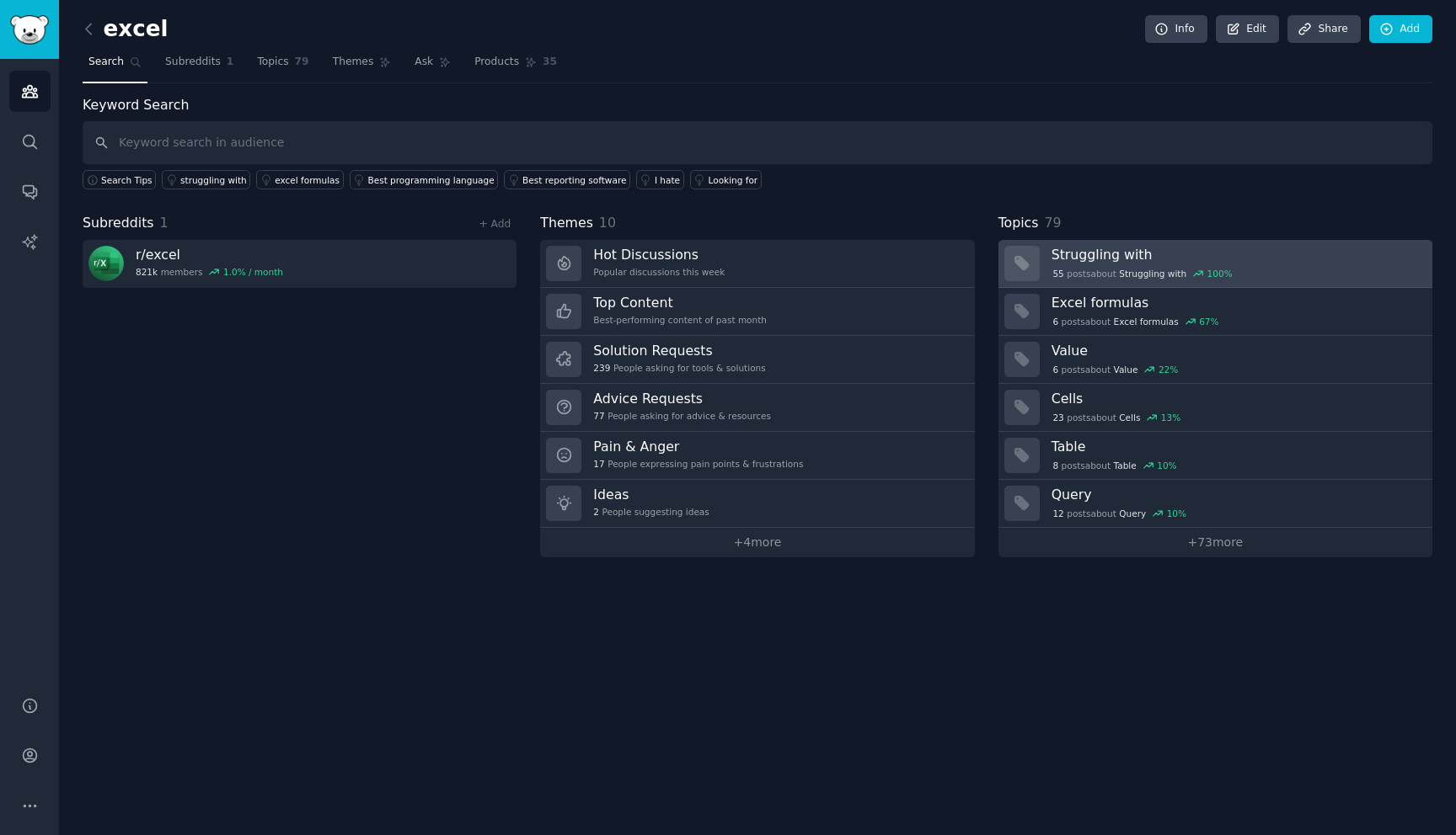
click at [1099, 253] on h3 "Struggling with" at bounding box center [1235, 255] width 369 height 17
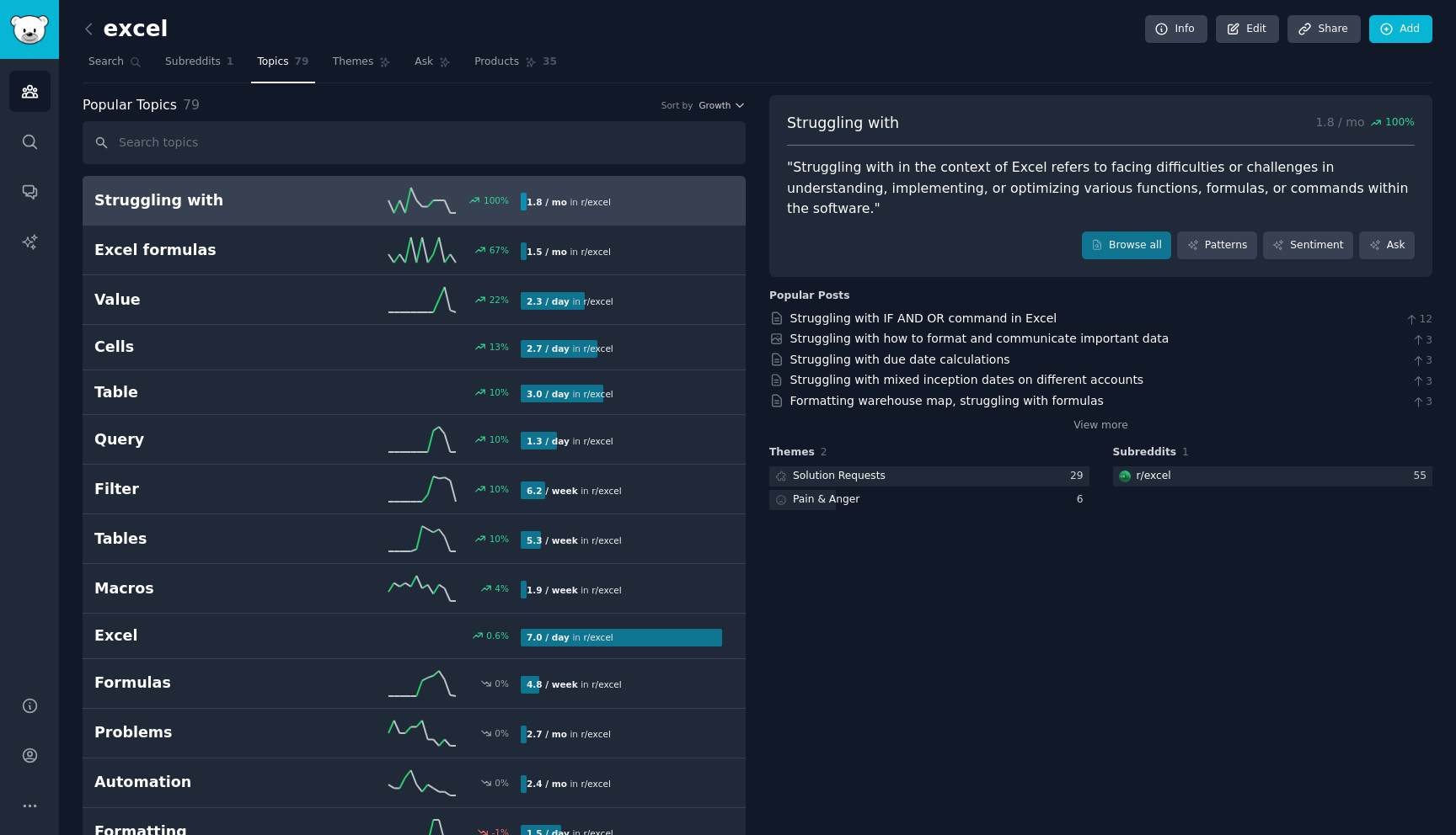
click at [223, 203] on h2 "Struggling with" at bounding box center [201, 201] width 213 height 21
click at [535, 198] on b "1.8 / mo" at bounding box center [547, 202] width 41 height 10
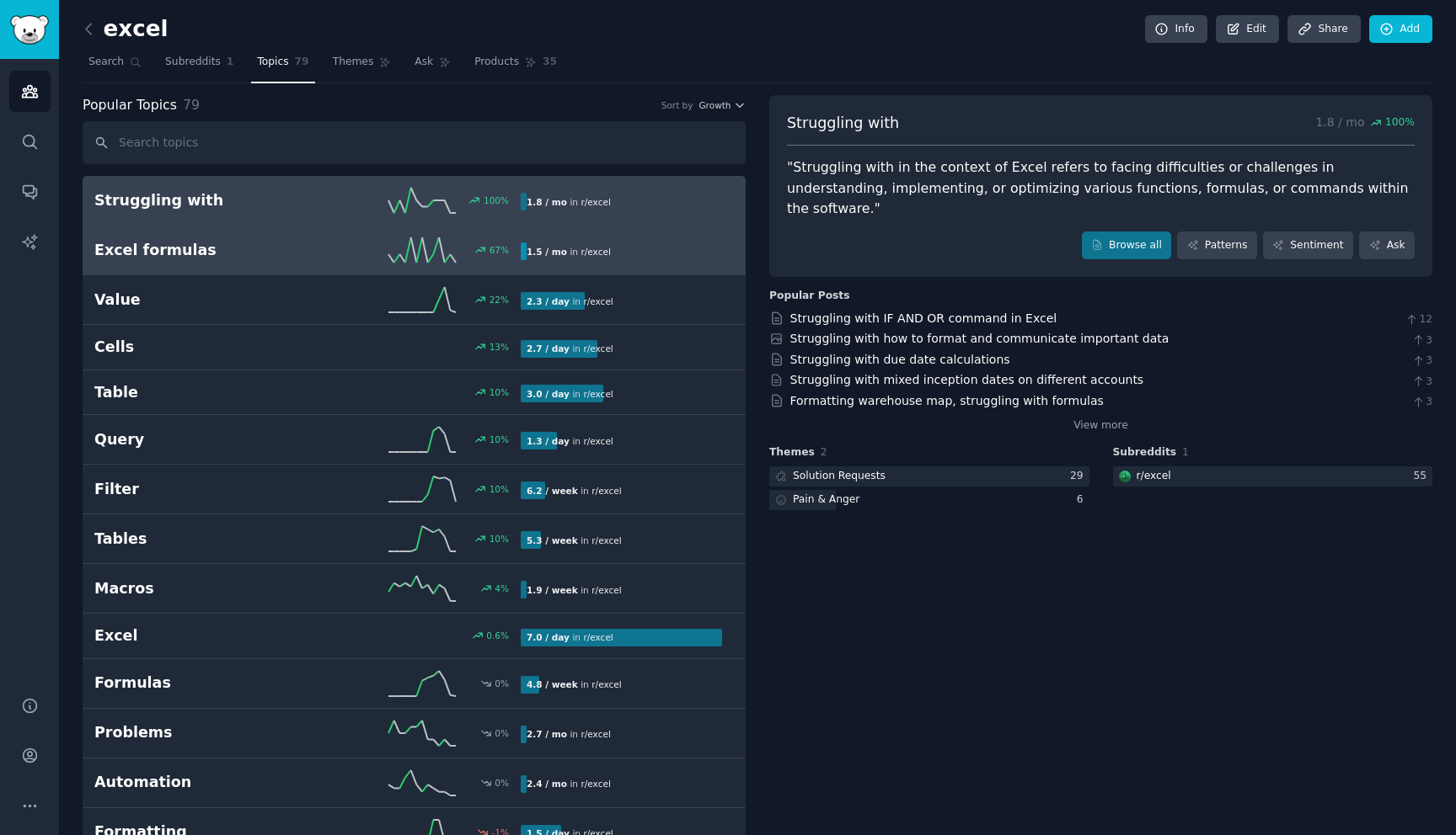
click at [166, 255] on h2 "Excel formulas" at bounding box center [201, 250] width 213 height 21
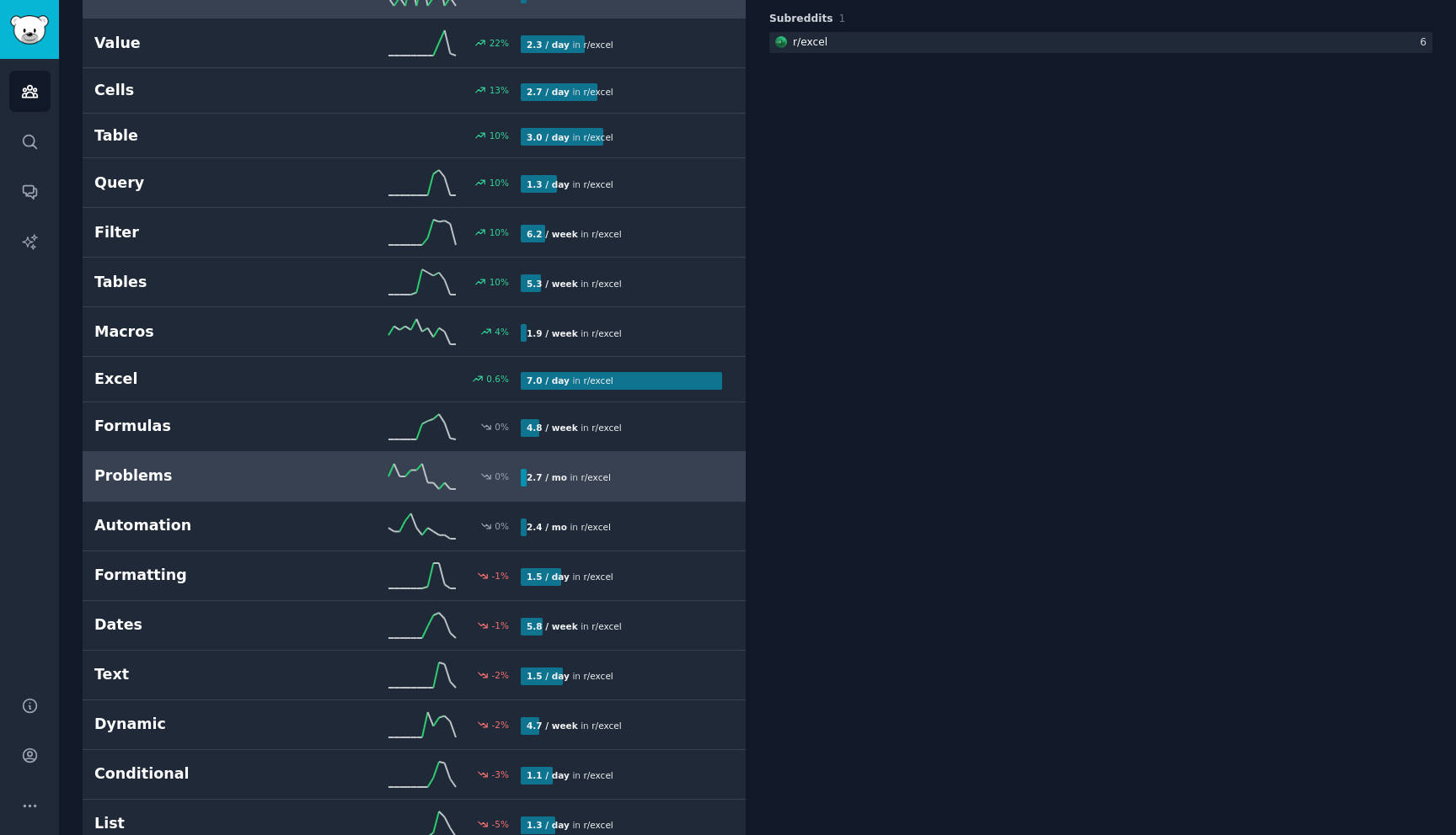
click at [128, 479] on h2 "Problems" at bounding box center [201, 476] width 213 height 21
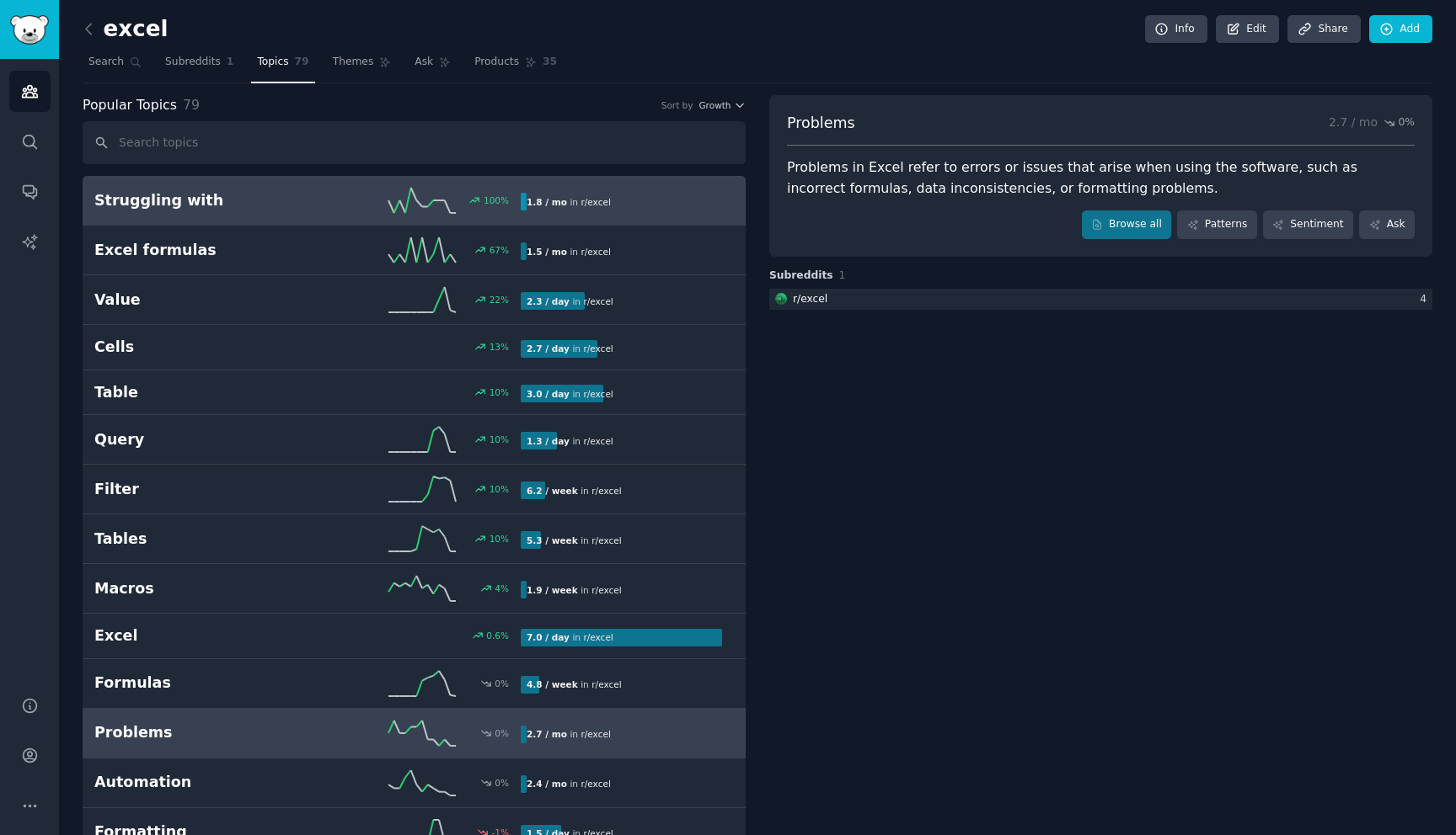
click at [139, 209] on h2 "Struggling with" at bounding box center [201, 201] width 213 height 21
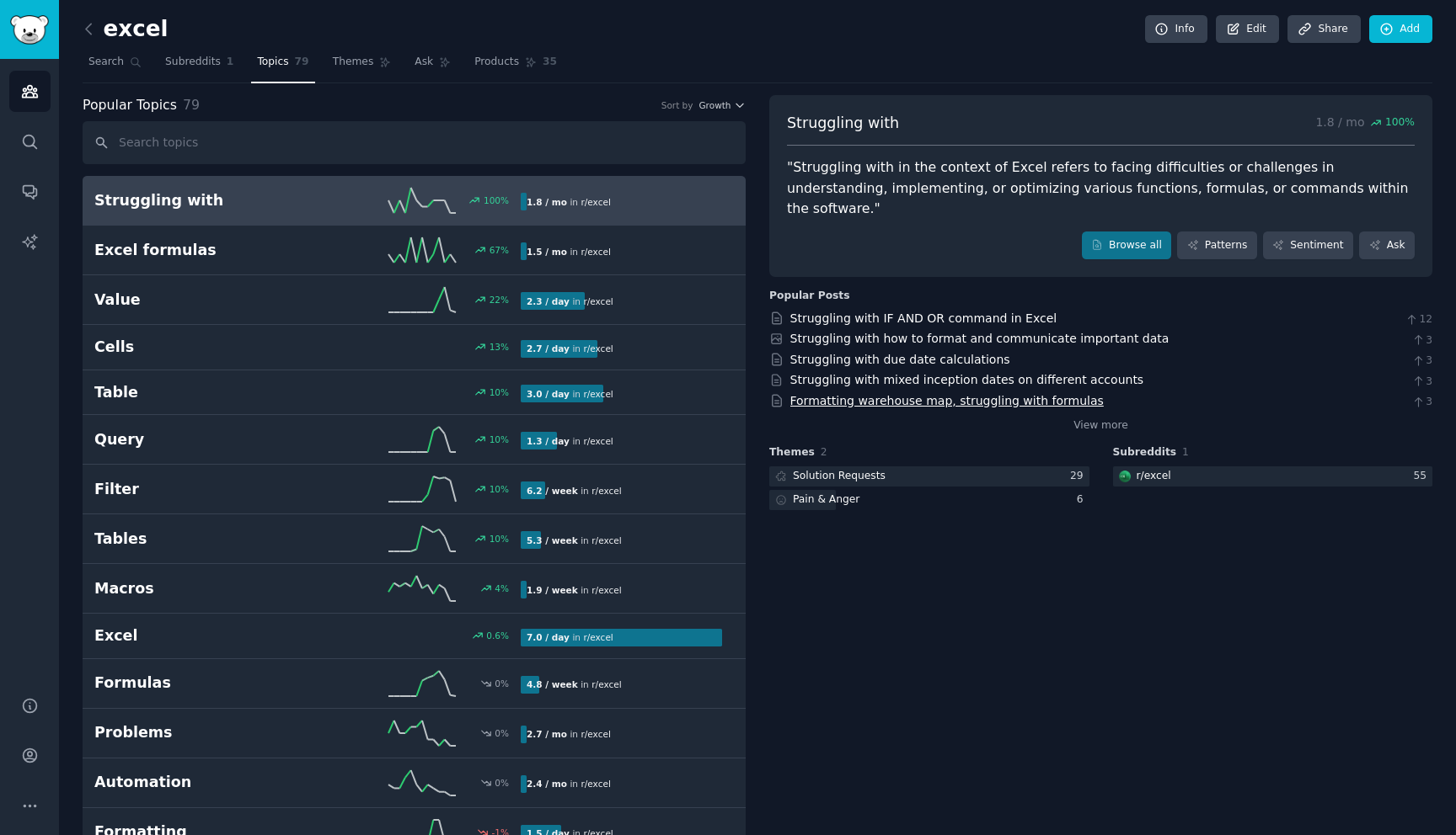
click at [857, 394] on link "Formatting warehouse map, struggling with formulas" at bounding box center [947, 401] width 313 height 14
click at [121, 64] on span "Search" at bounding box center [106, 62] width 36 height 15
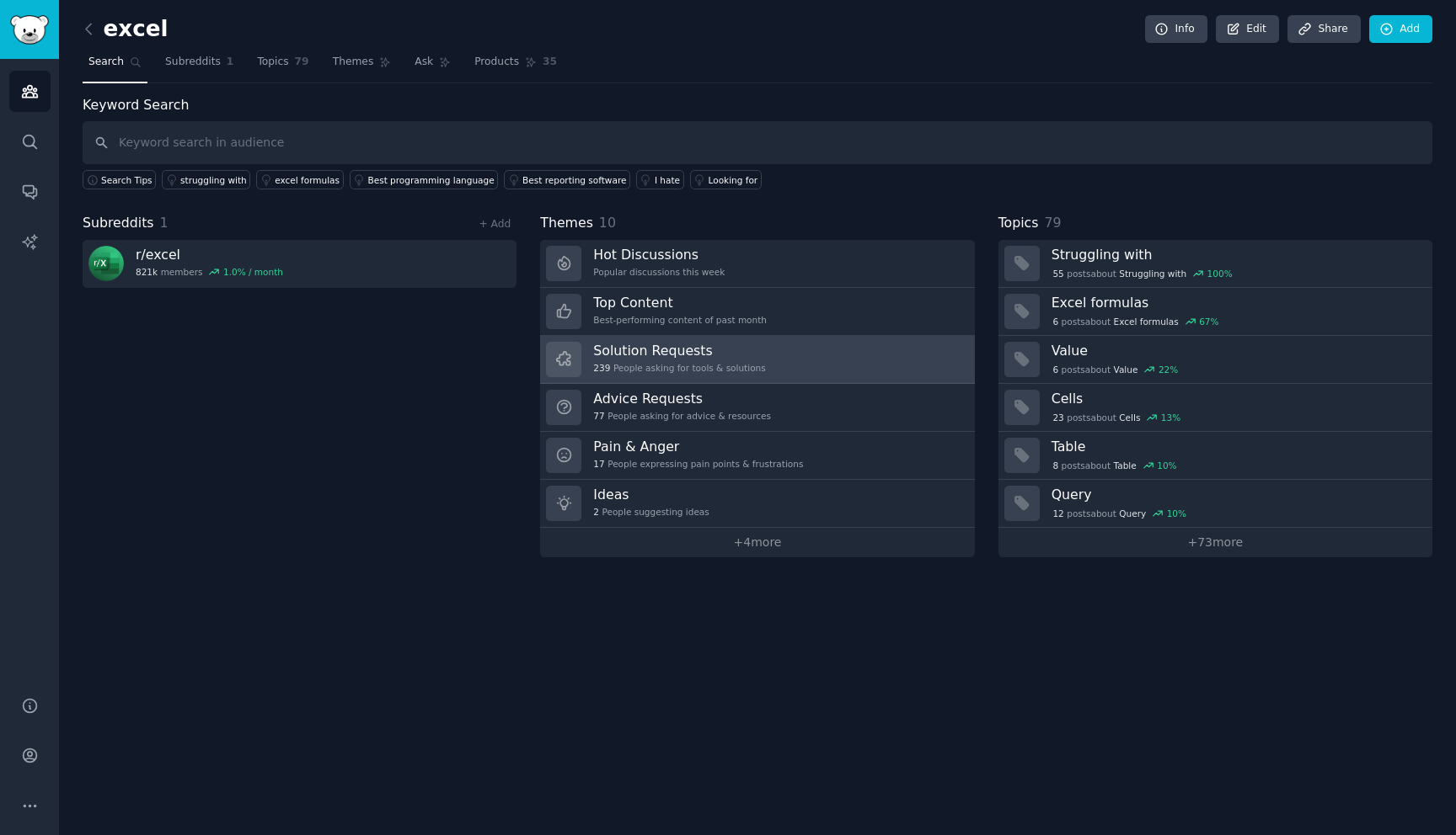
click at [606, 348] on h3 "Solution Requests" at bounding box center [679, 350] width 172 height 17
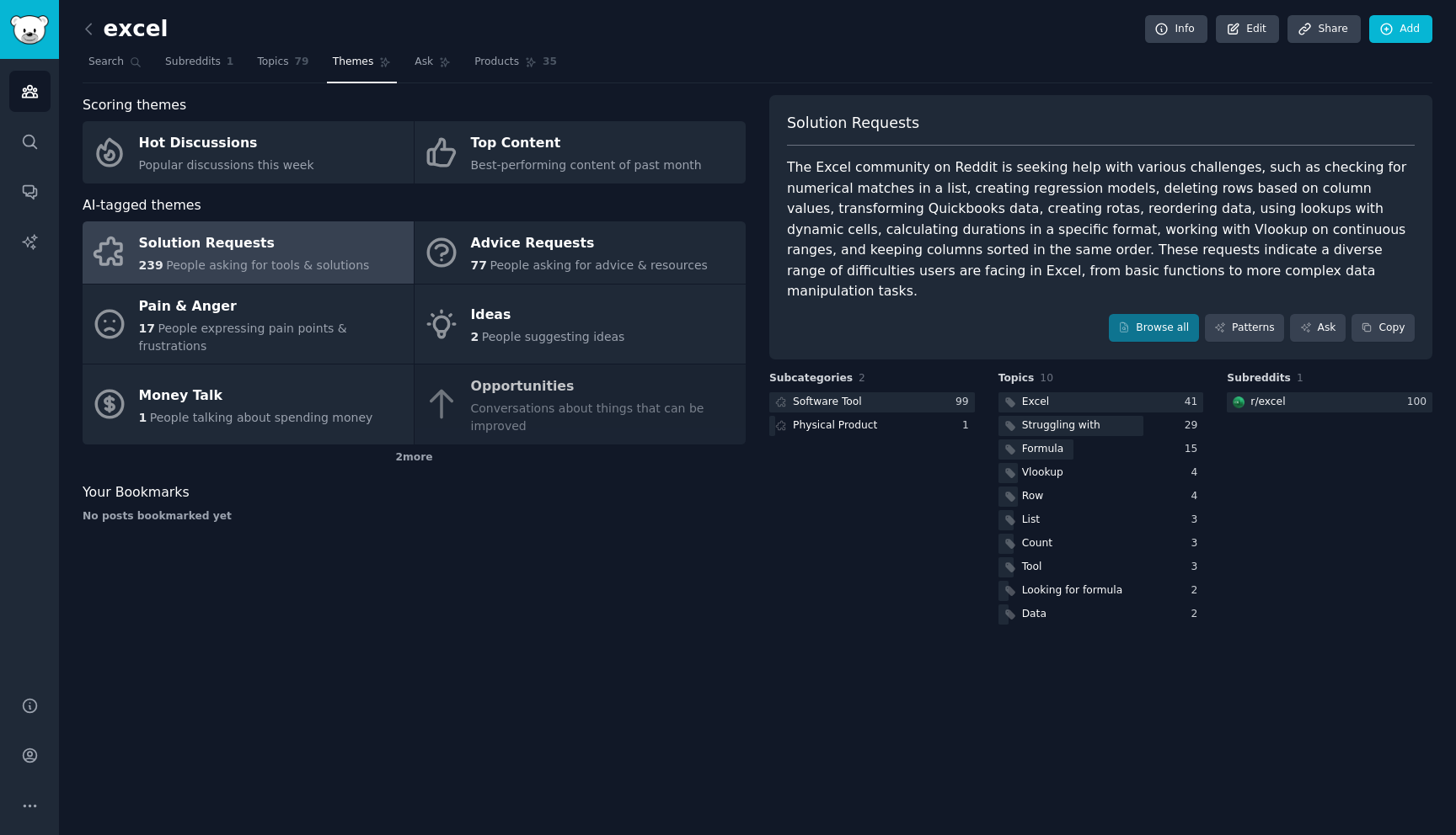
click at [940, 170] on div "The Excel community on Reddit is seeking help with various challenges, such as …" at bounding box center [1100, 229] width 628 height 145
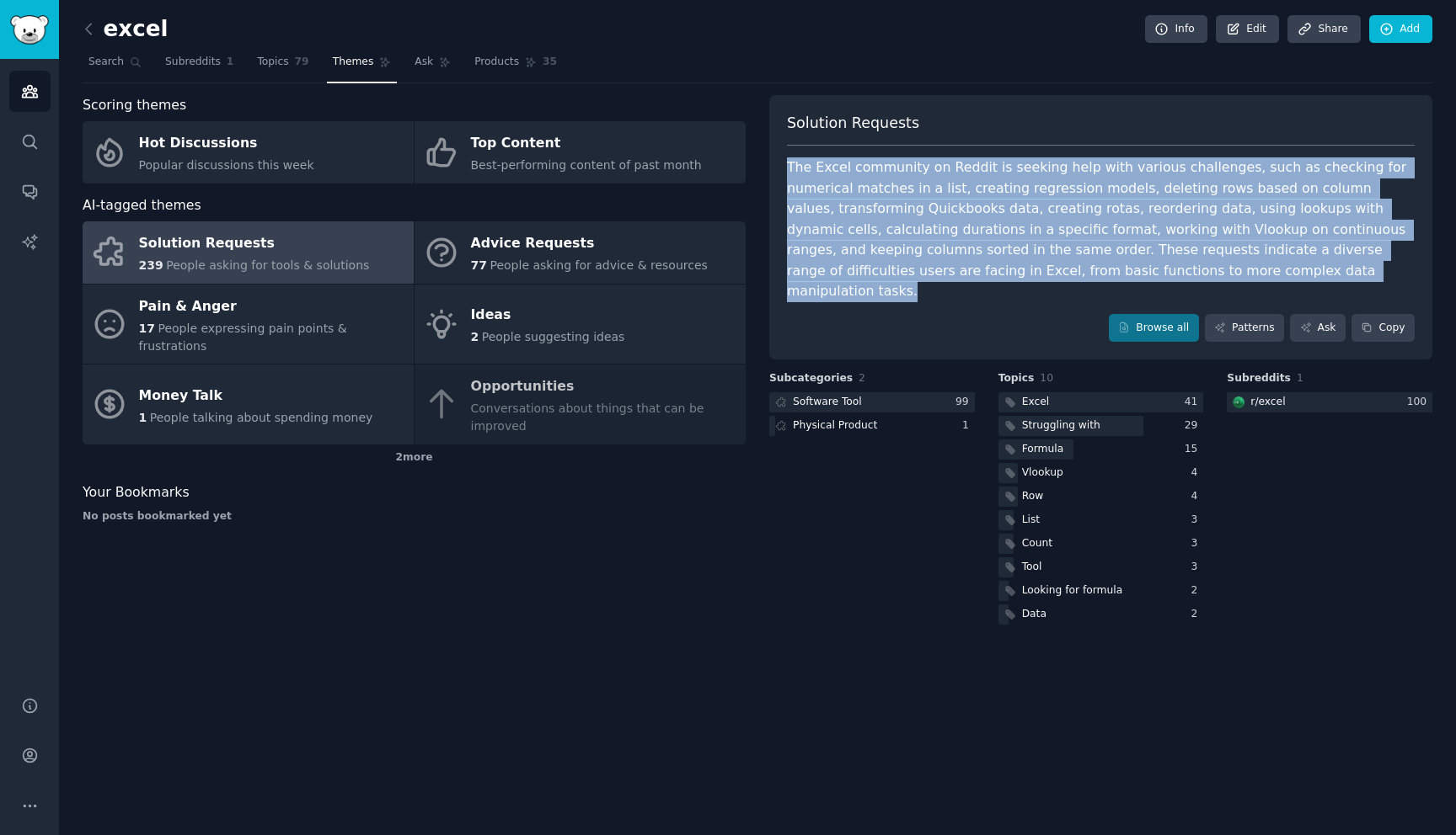
click at [940, 170] on div "The Excel community on Reddit is seeking help with various challenges, such as …" at bounding box center [1100, 229] width 628 height 145
click at [260, 260] on span "People asking for tools & solutions" at bounding box center [268, 266] width 203 height 14
click at [855, 394] on div "Software Tool" at bounding box center [827, 401] width 69 height 15
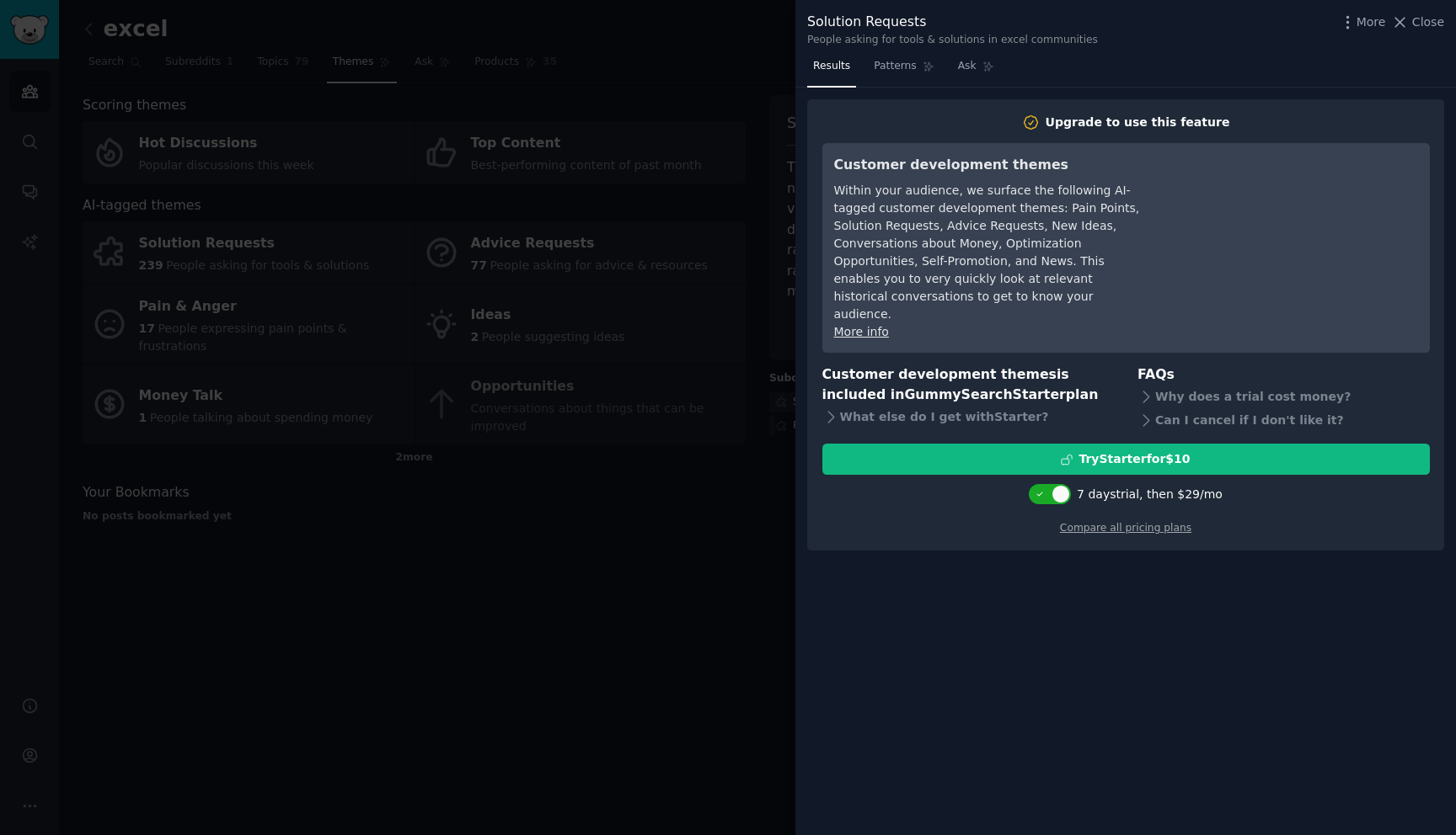
click at [643, 94] on div at bounding box center [728, 417] width 1456 height 835
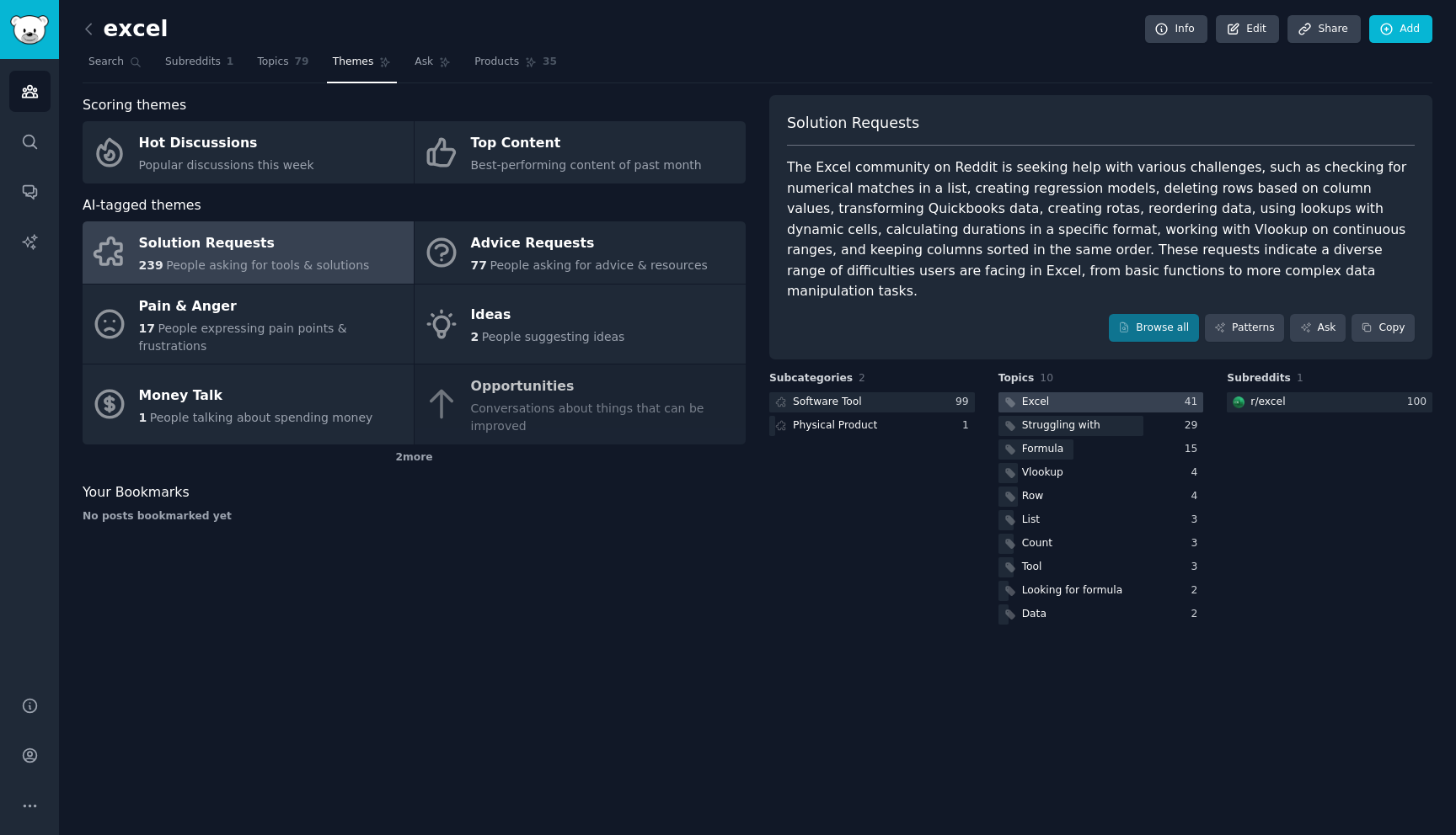
click at [1027, 394] on div "Excel" at bounding box center [1034, 401] width 27 height 15
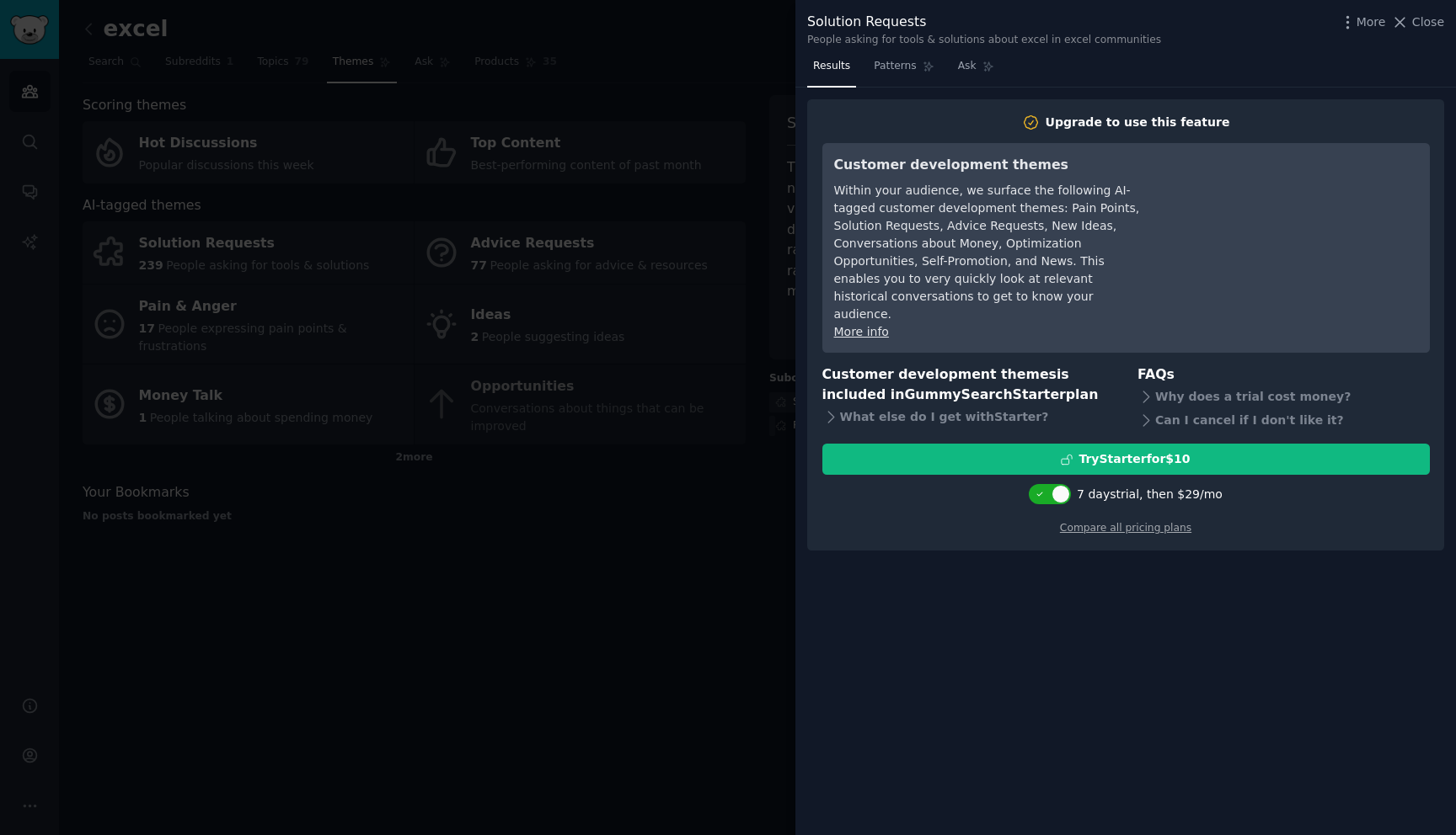
click at [741, 43] on div at bounding box center [728, 417] width 1456 height 835
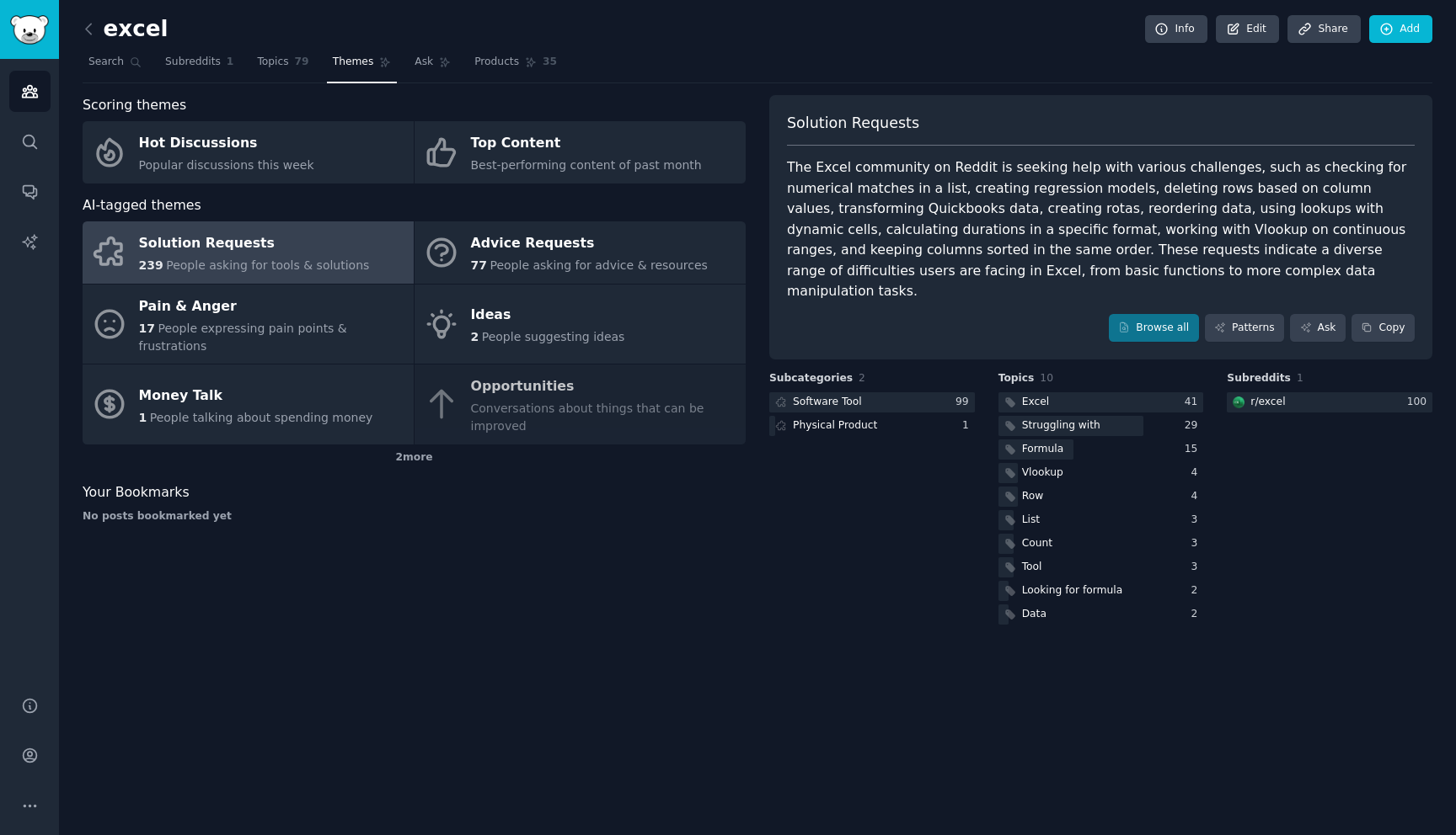
click at [132, 255] on link "Solution Requests 239 People asking for tools & solutions" at bounding box center [248, 253] width 331 height 63
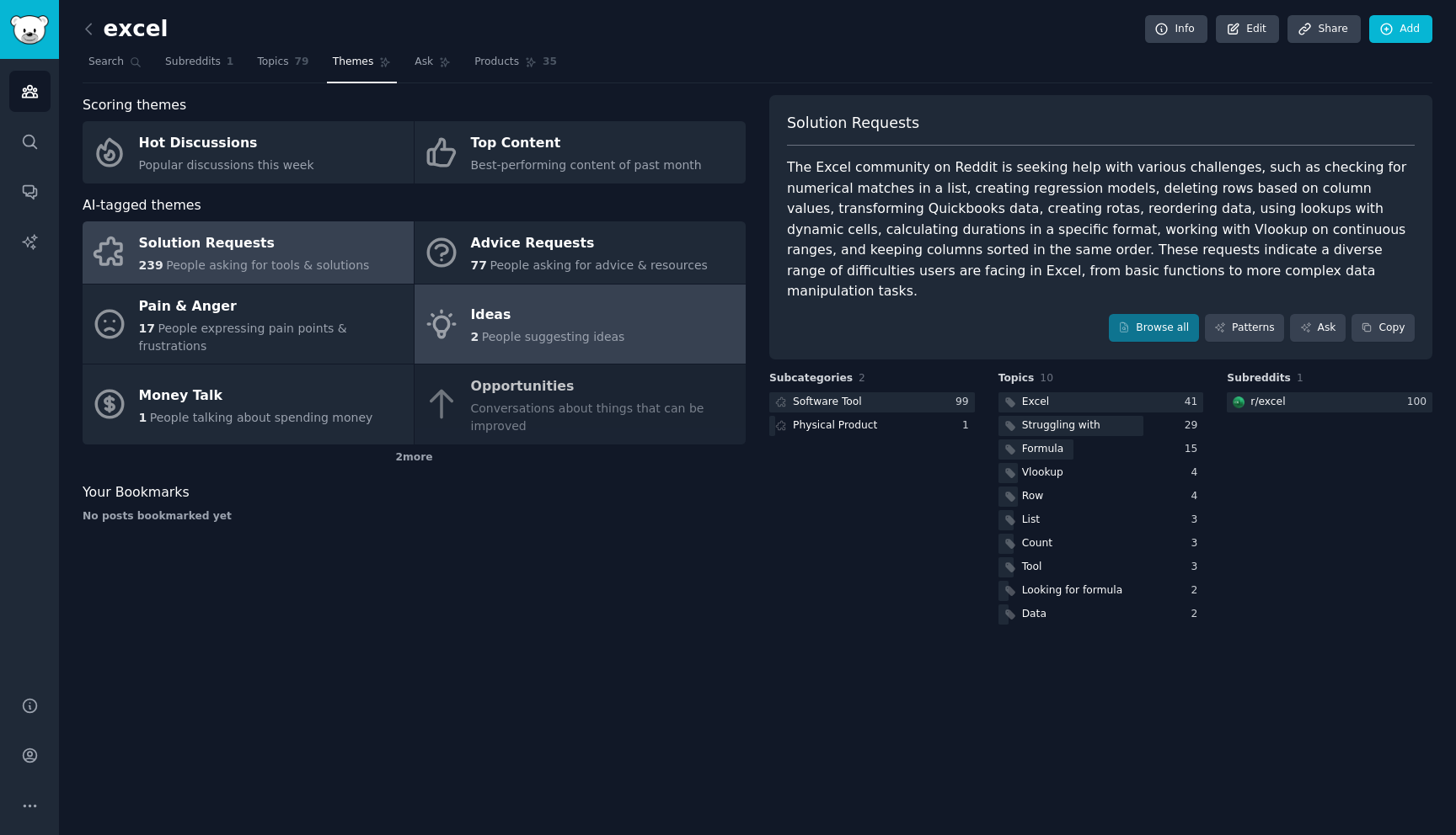
click at [485, 309] on div "Ideas" at bounding box center [548, 315] width 154 height 27
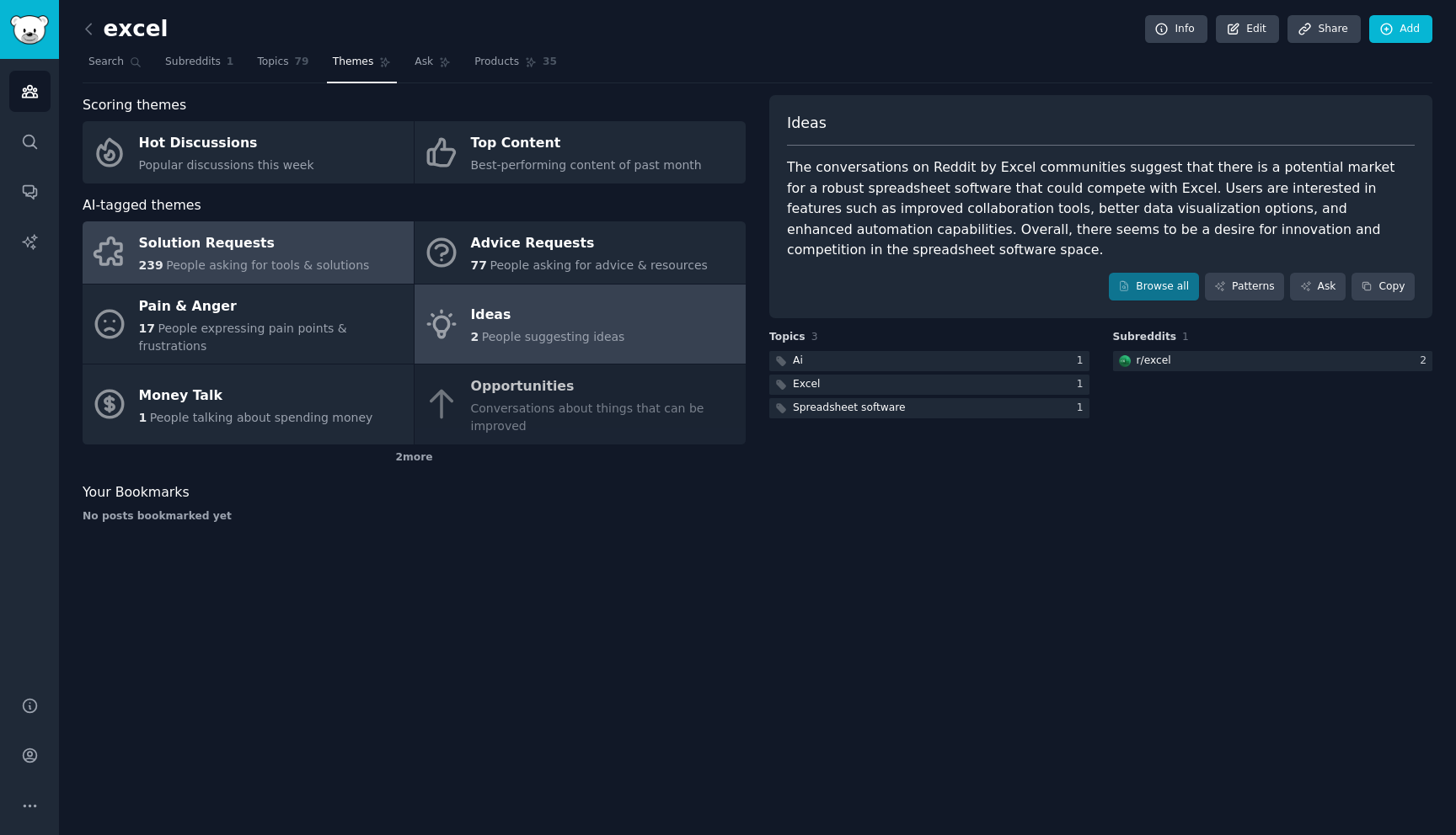
click at [197, 244] on div "Solution Requests" at bounding box center [255, 244] width 231 height 27
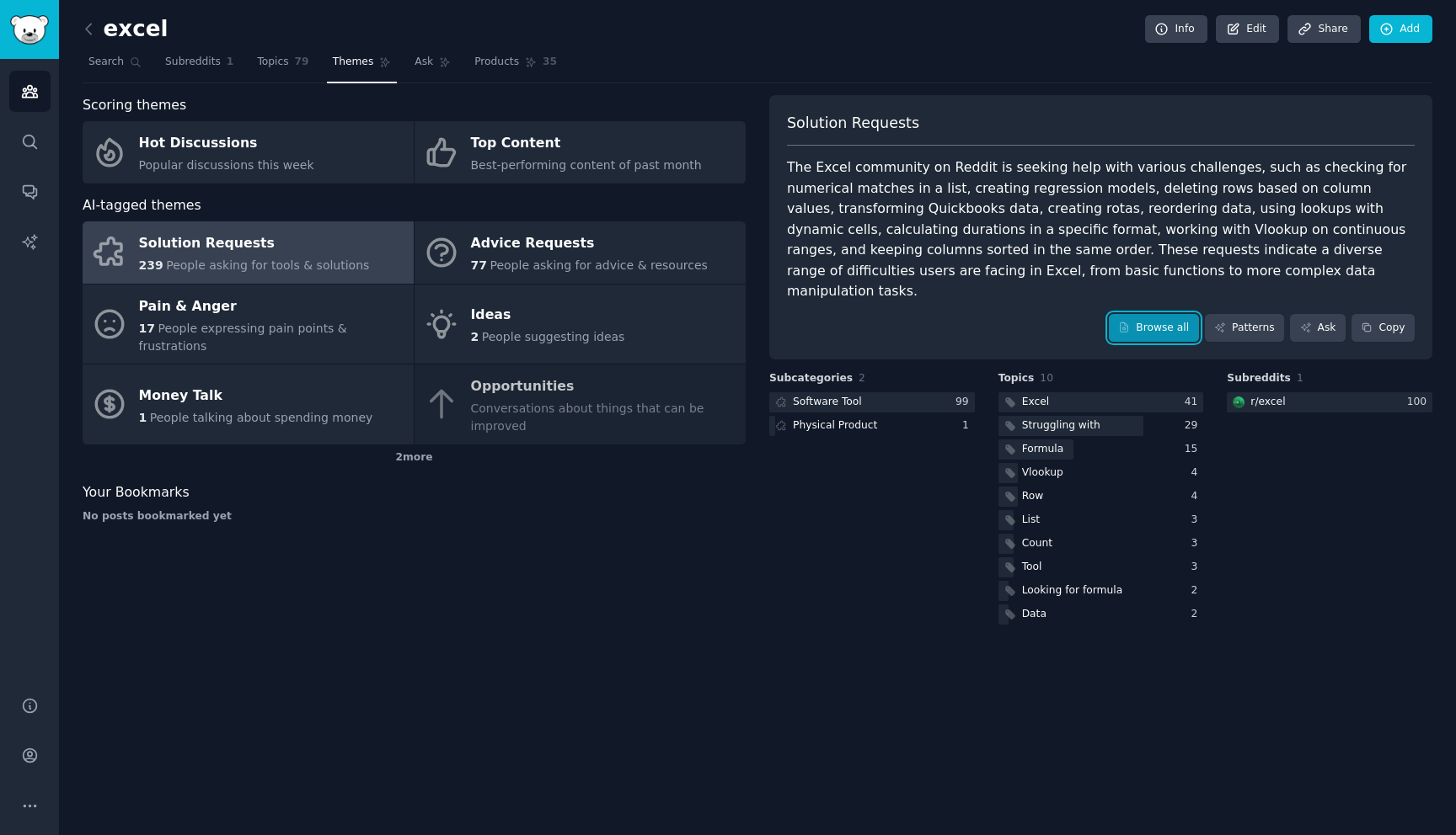
click at [1158, 314] on link "Browse all" at bounding box center [1153, 328] width 90 height 29
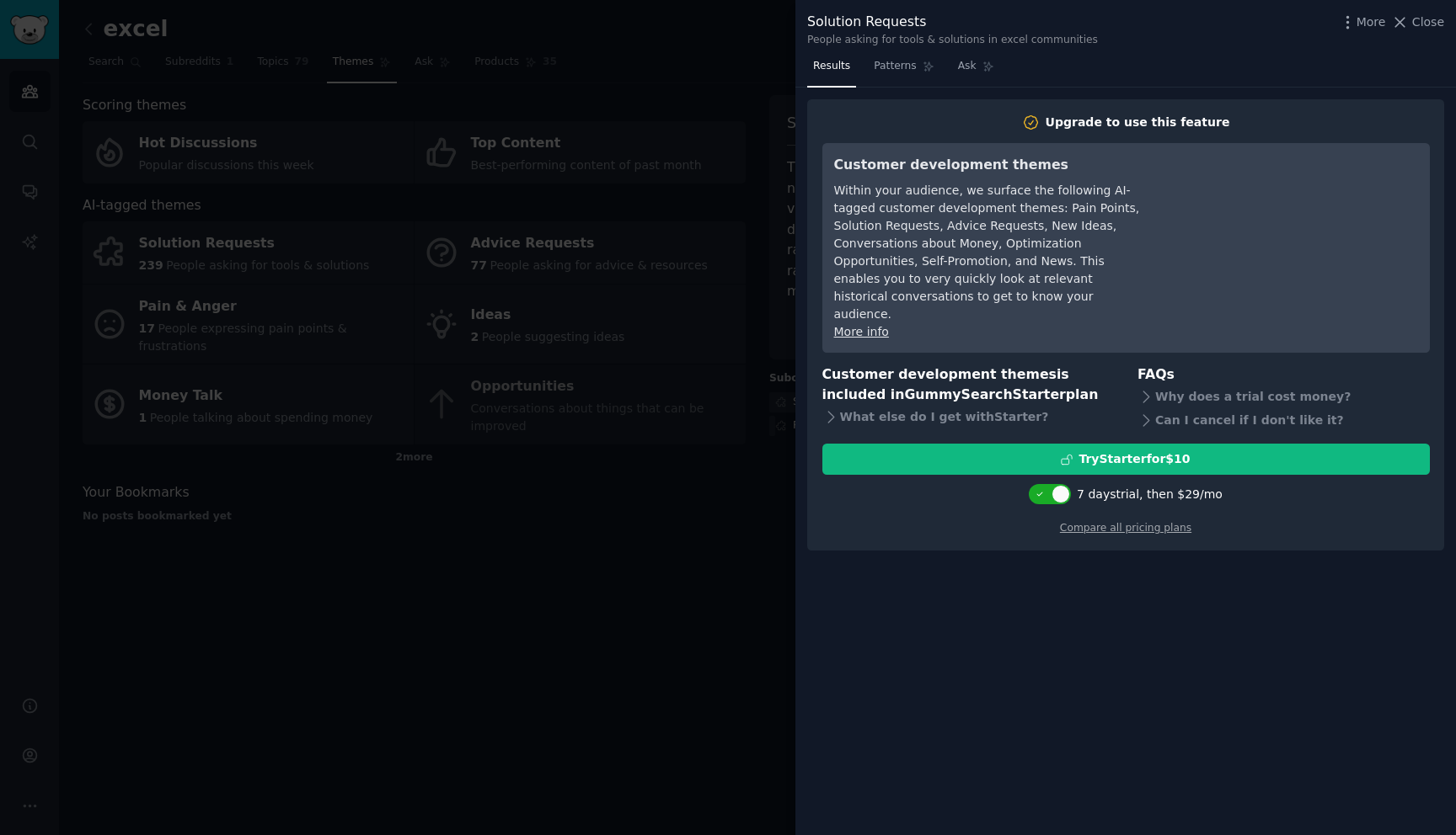
click at [642, 69] on div at bounding box center [728, 417] width 1456 height 835
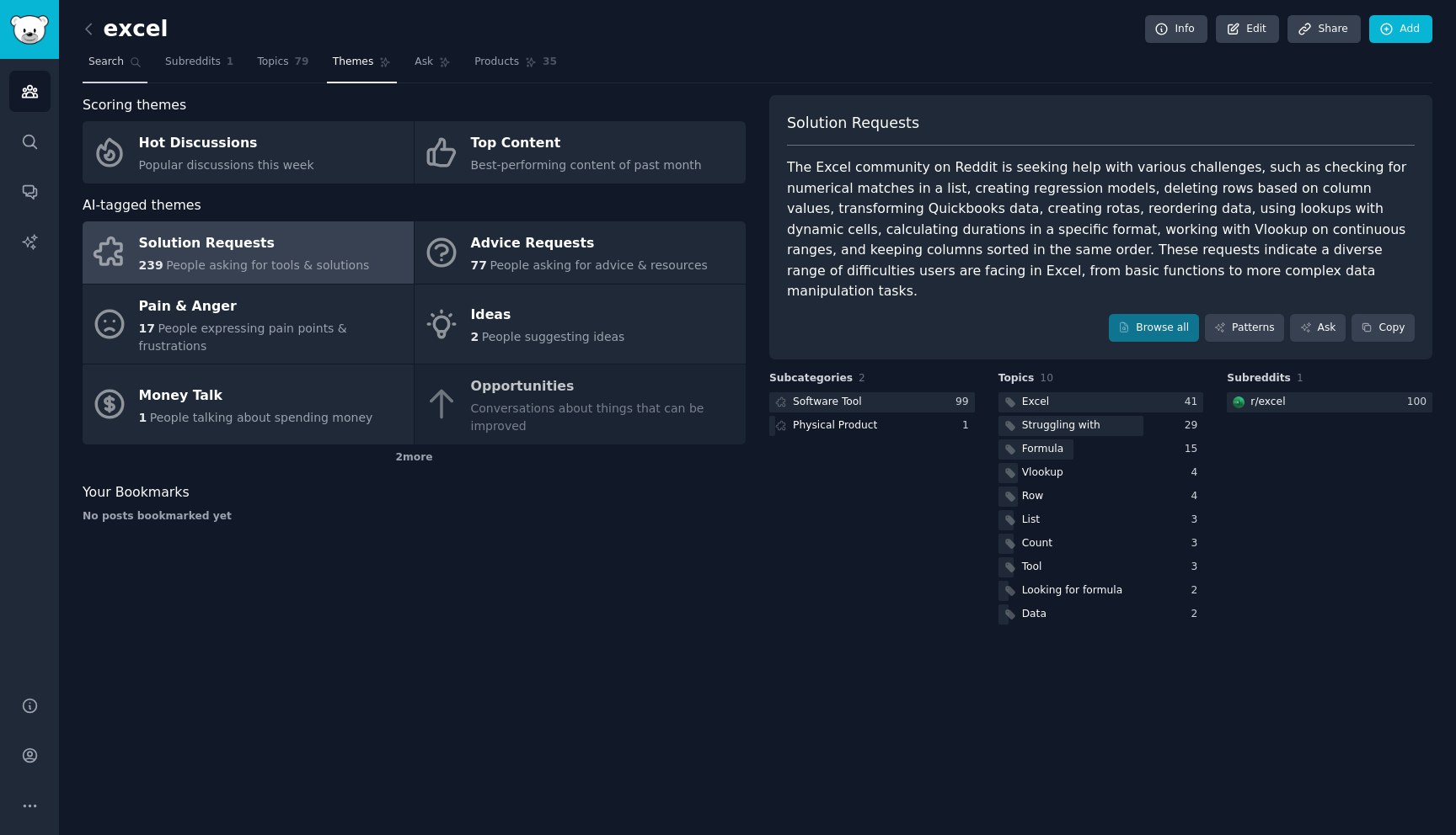
click at [103, 63] on span "Search" at bounding box center [106, 62] width 36 height 15
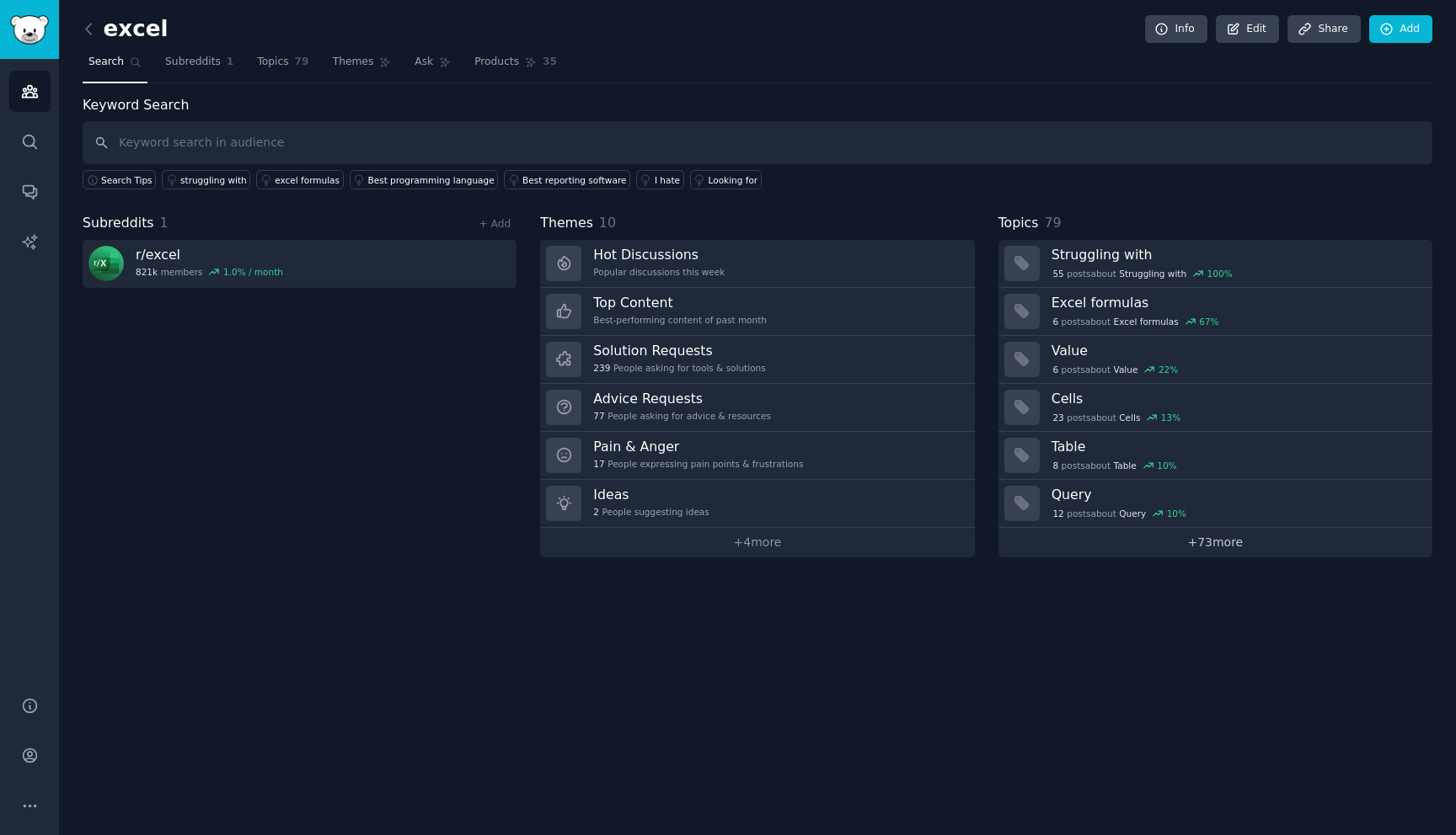
click at [1213, 538] on link "+ 73 more" at bounding box center [1214, 543] width 434 height 30
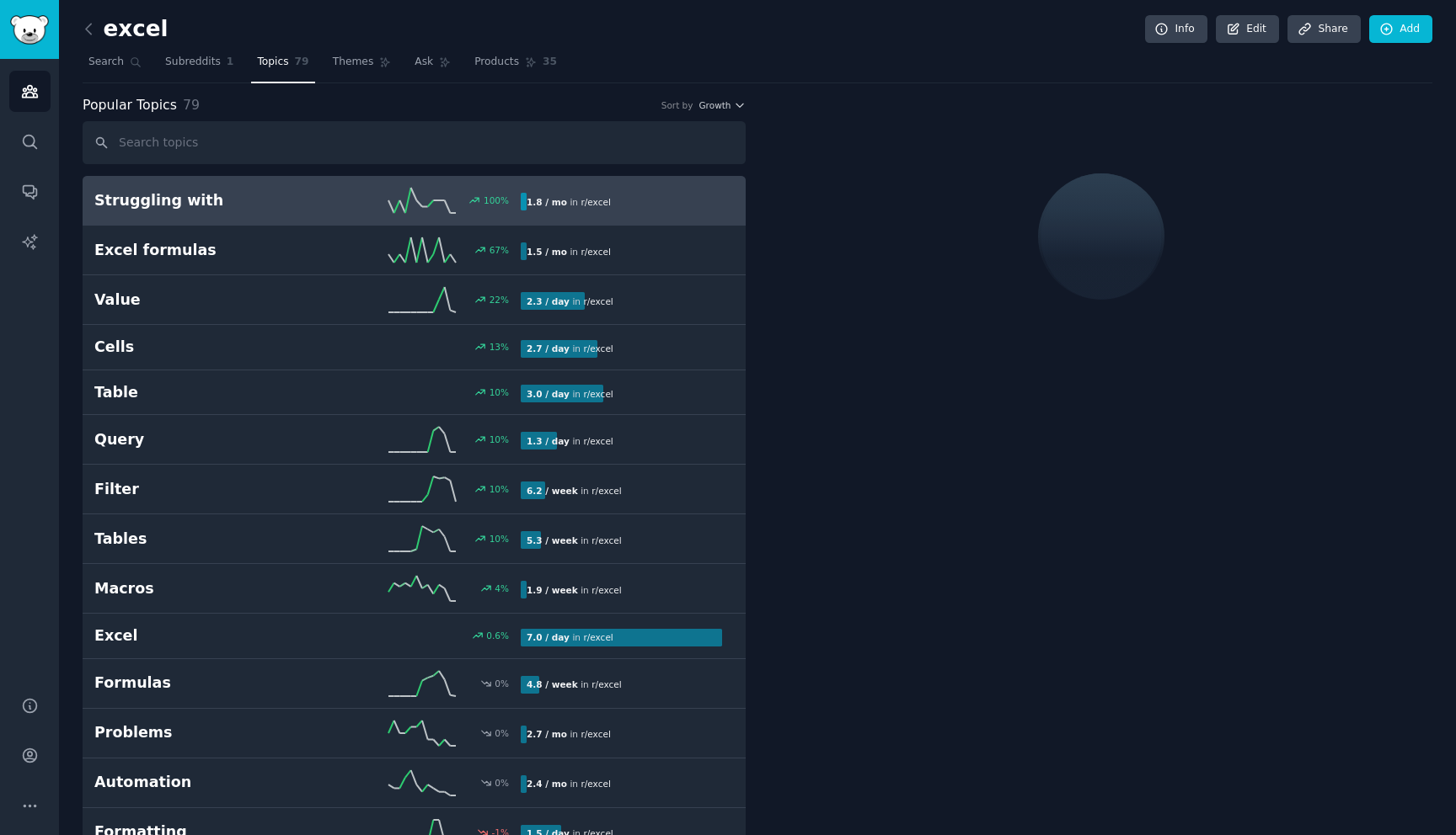
click at [149, 205] on h2 "Struggling with" at bounding box center [201, 201] width 213 height 21
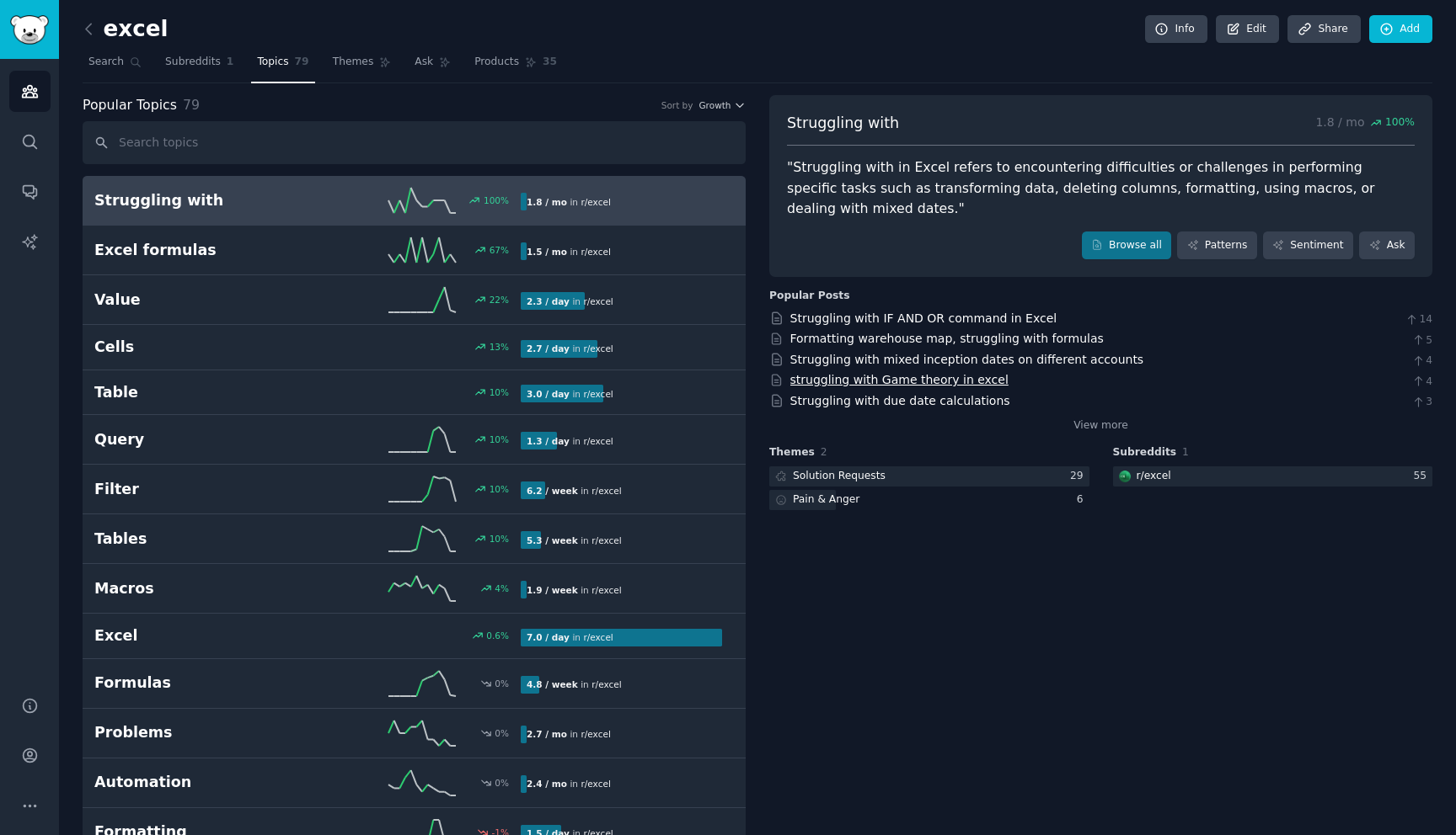
click at [875, 373] on link "struggling with Game theory in excel" at bounding box center [899, 380] width 218 height 14
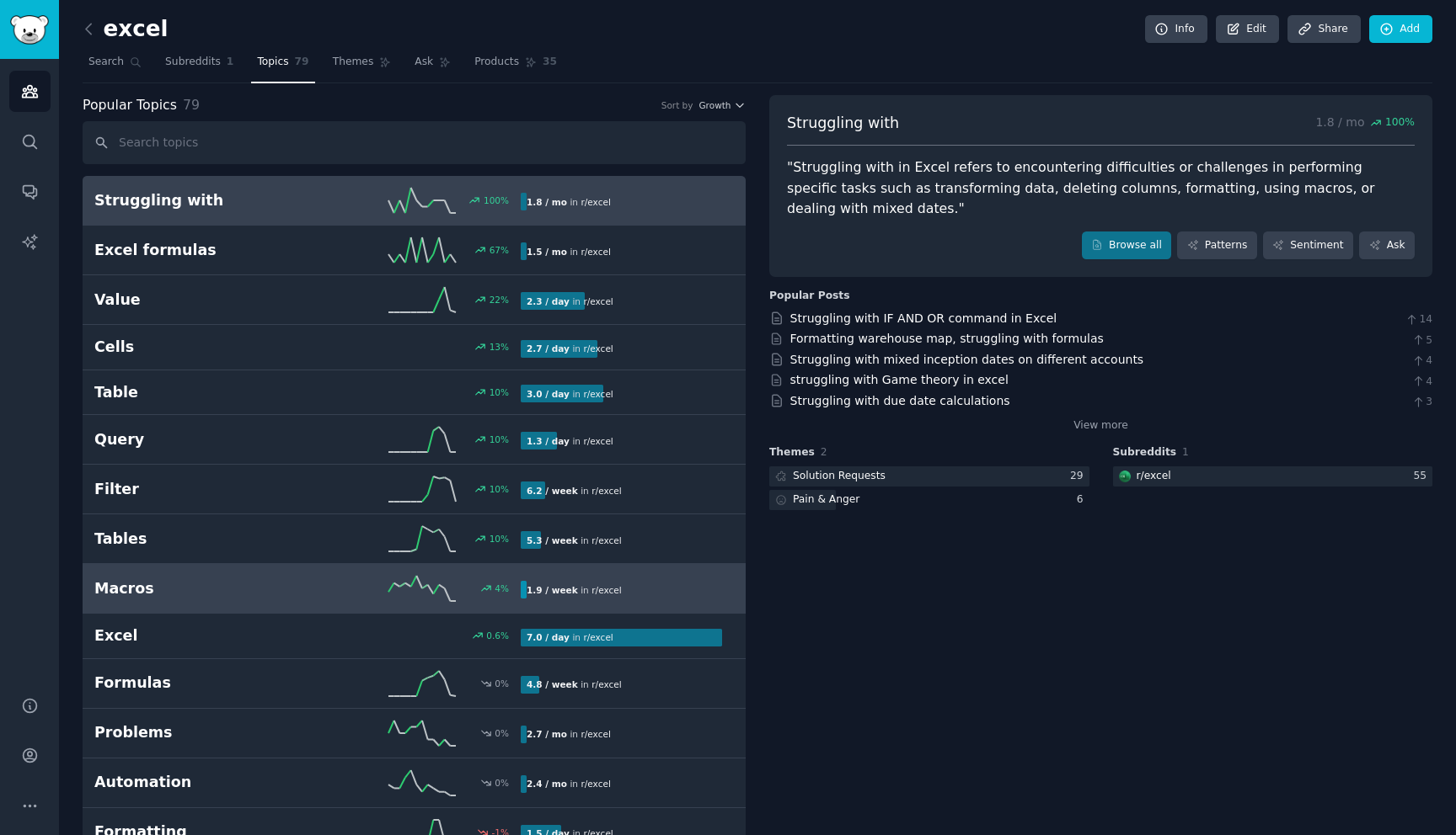
click at [149, 593] on h2 "Macros" at bounding box center [201, 589] width 213 height 21
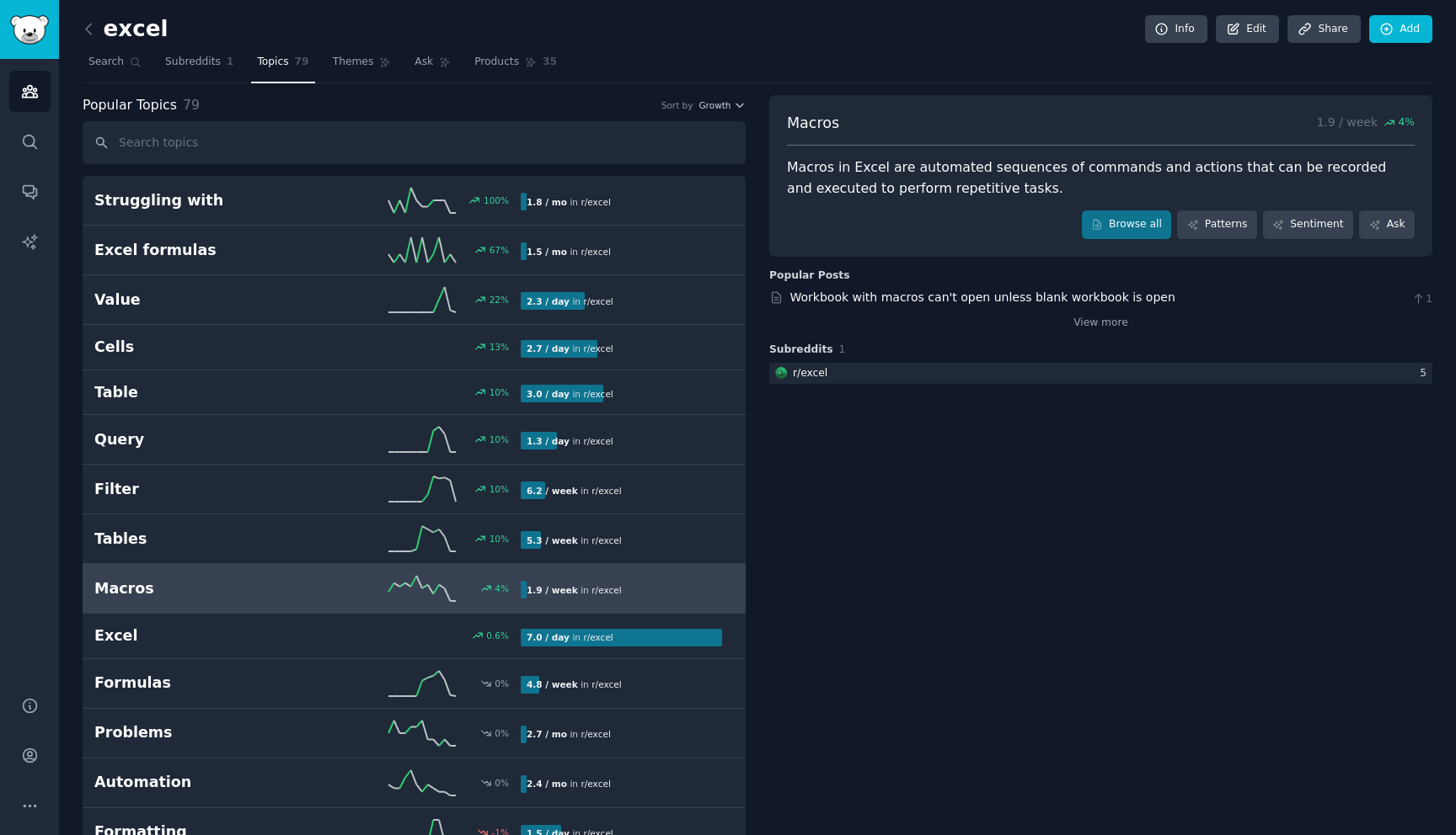
click at [914, 172] on div "Macros in Excel are automated sequences of commands and actions that can be rec…" at bounding box center [1100, 177] width 628 height 41
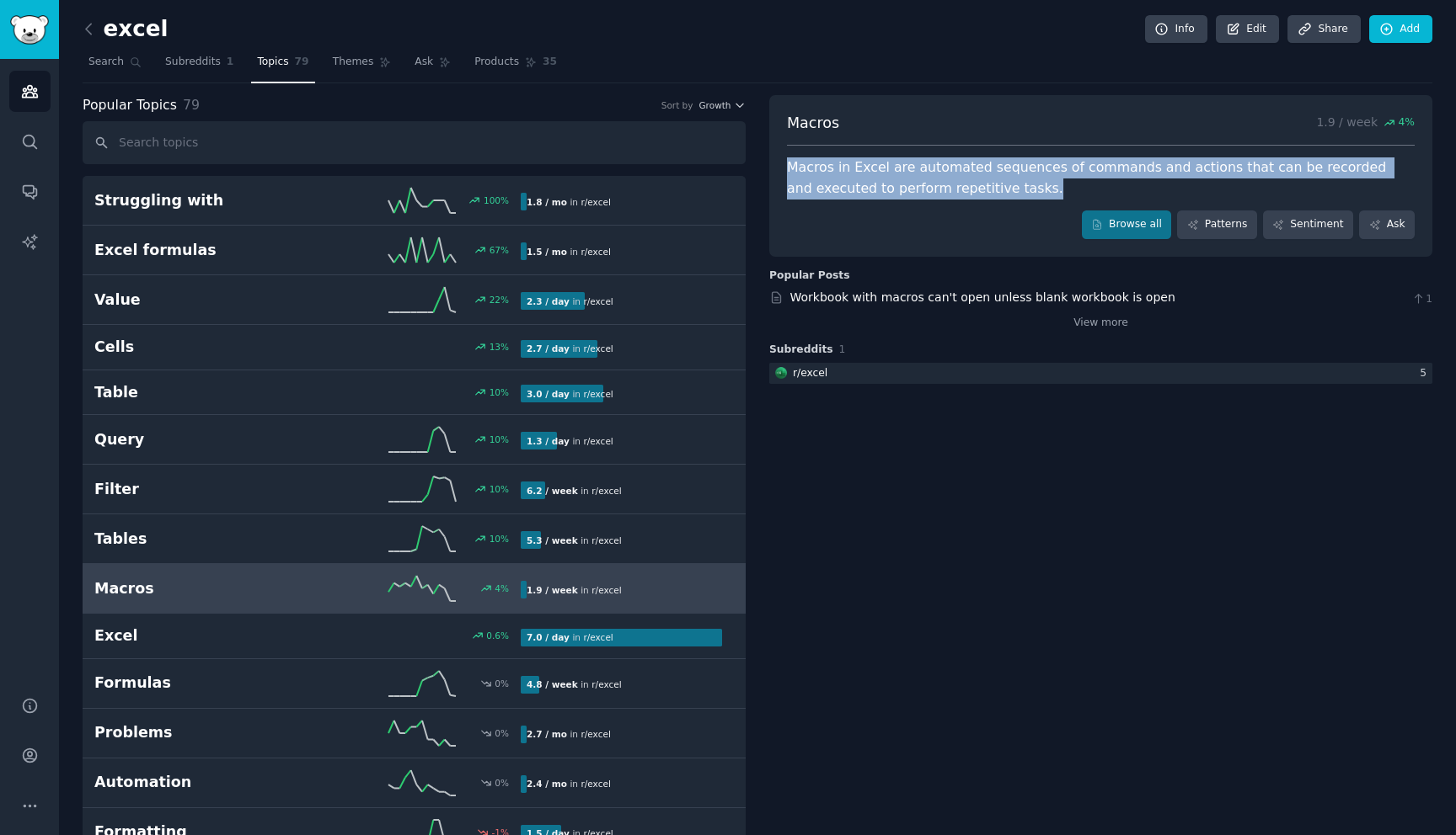
click at [914, 172] on div "Macros in Excel are automated sequences of commands and actions that can be rec…" at bounding box center [1100, 177] width 628 height 41
click at [483, 591] on icon at bounding box center [486, 589] width 12 height 12
click at [402, 580] on icon at bounding box center [422, 588] width 68 height 25
